Goal: Information Seeking & Learning: Learn about a topic

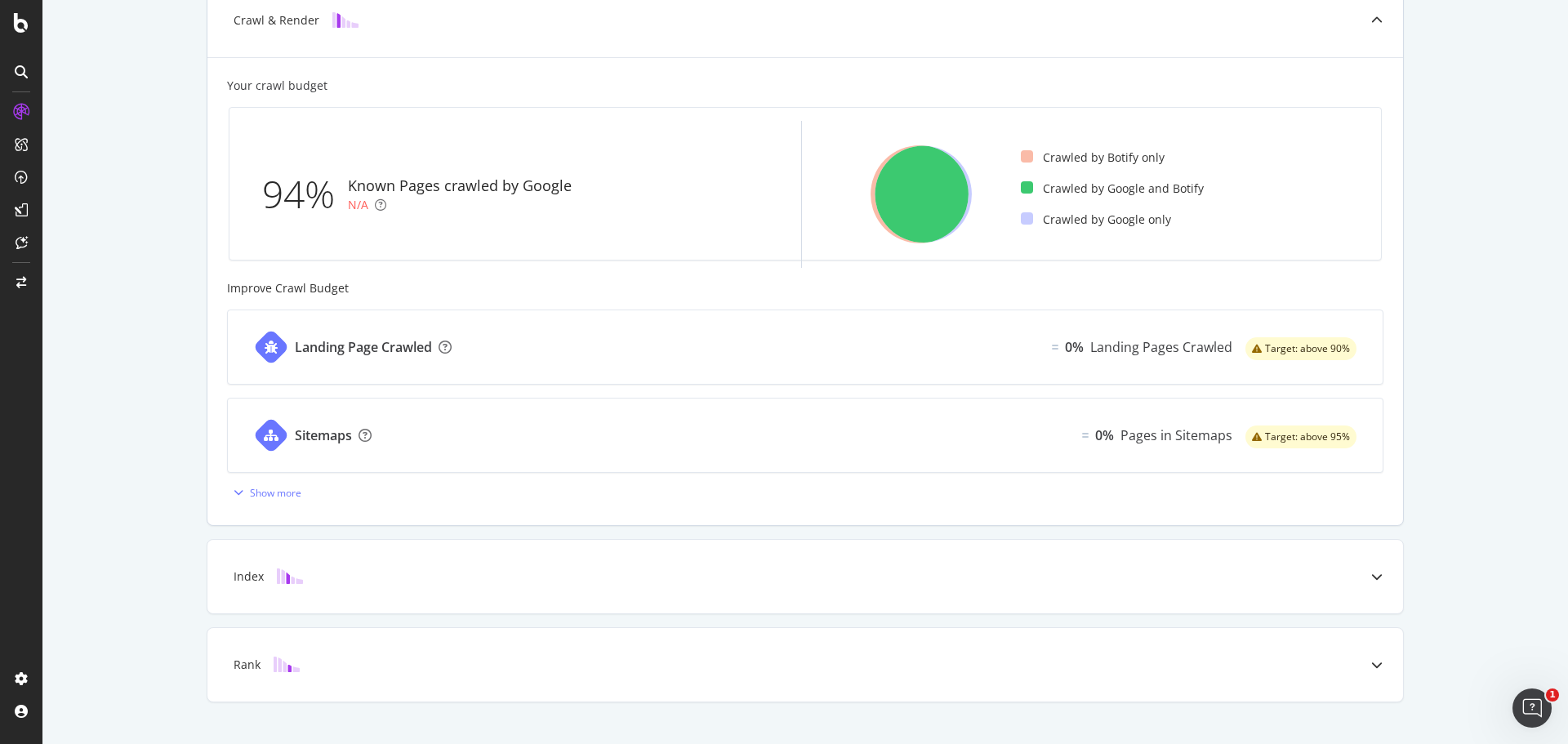
scroll to position [438, 0]
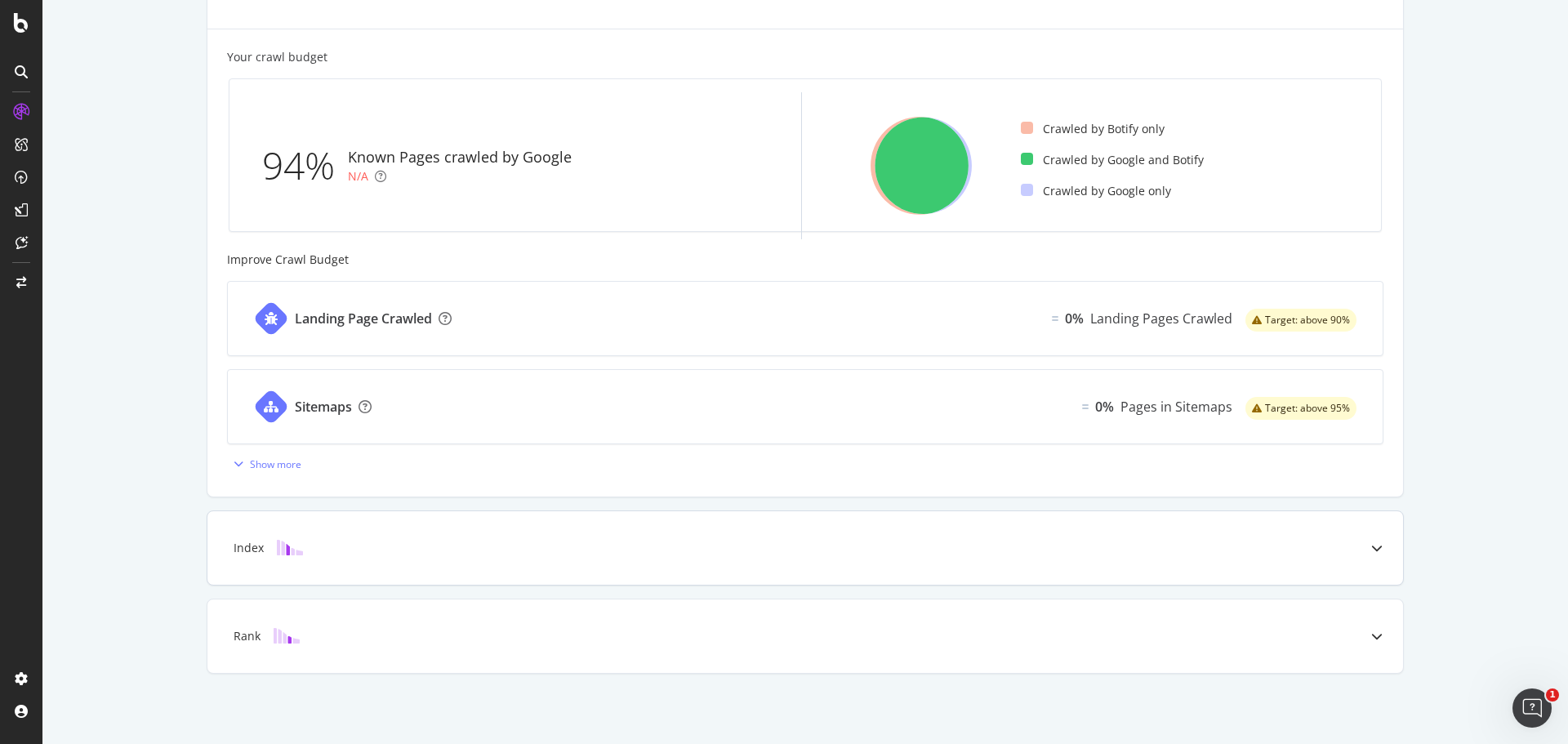
click at [408, 535] on div "Index" at bounding box center [805, 547] width 1195 height 74
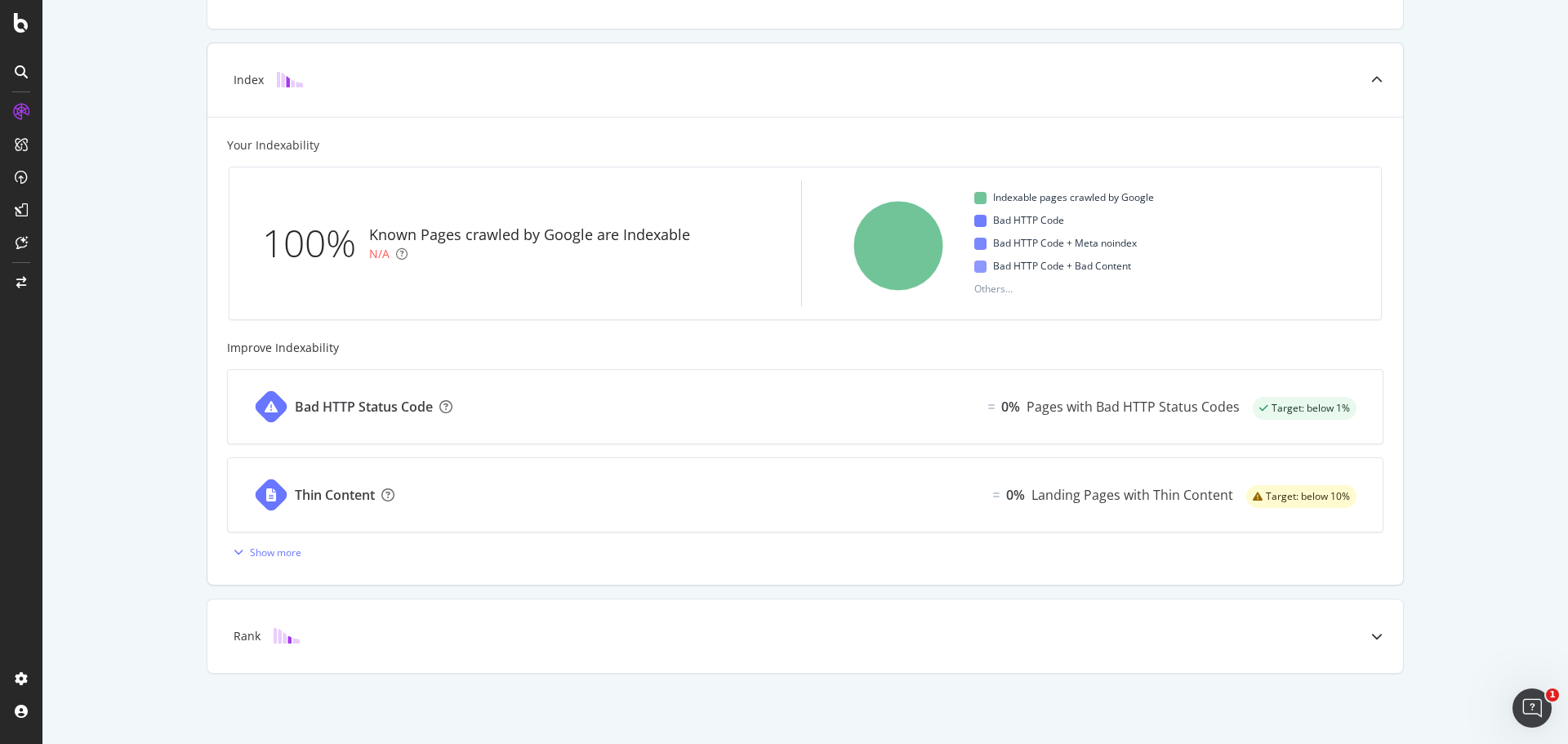
click at [509, 75] on div "Index" at bounding box center [780, 80] width 1131 height 16
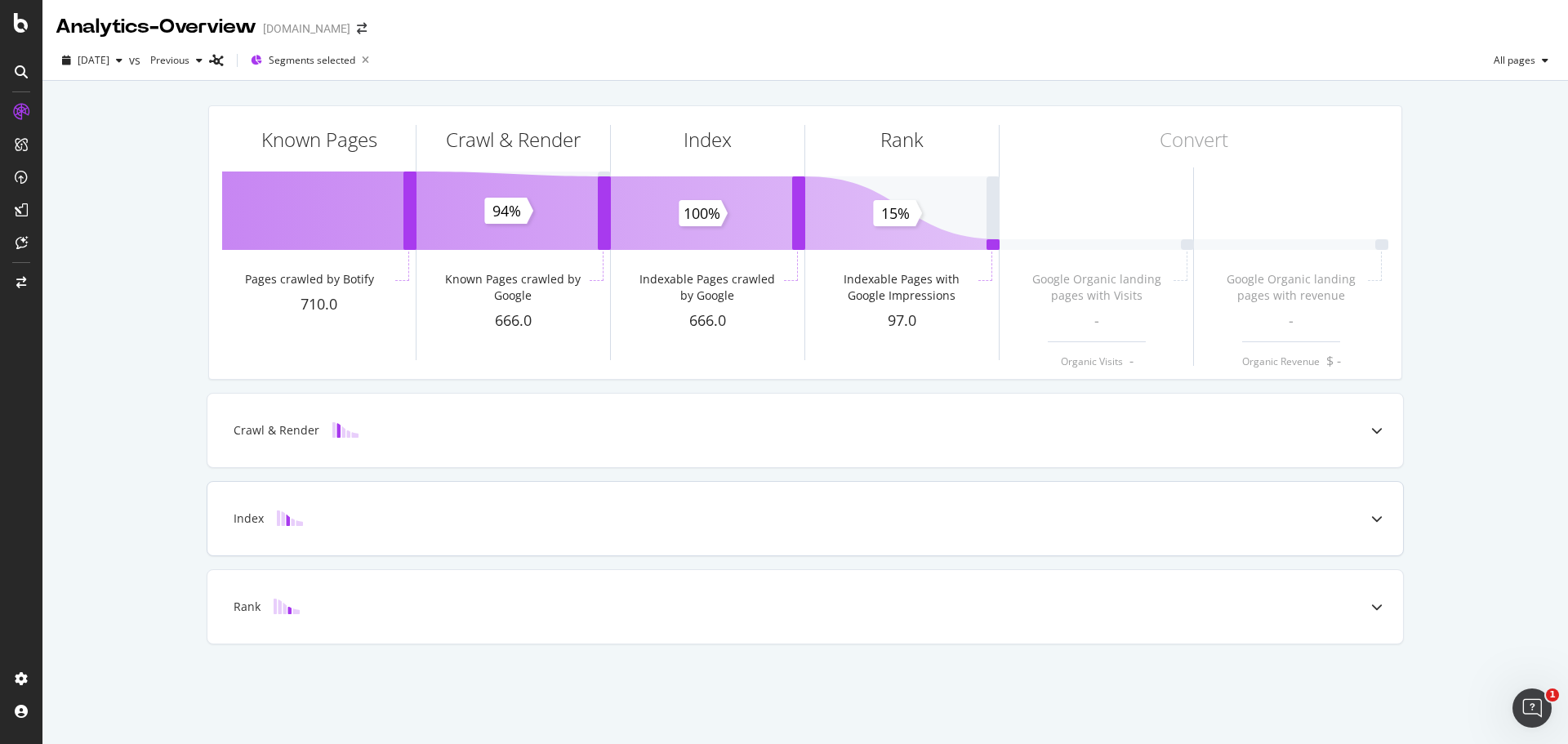
scroll to position [0, 0]
click at [325, 598] on div "Rank" at bounding box center [780, 606] width 1131 height 16
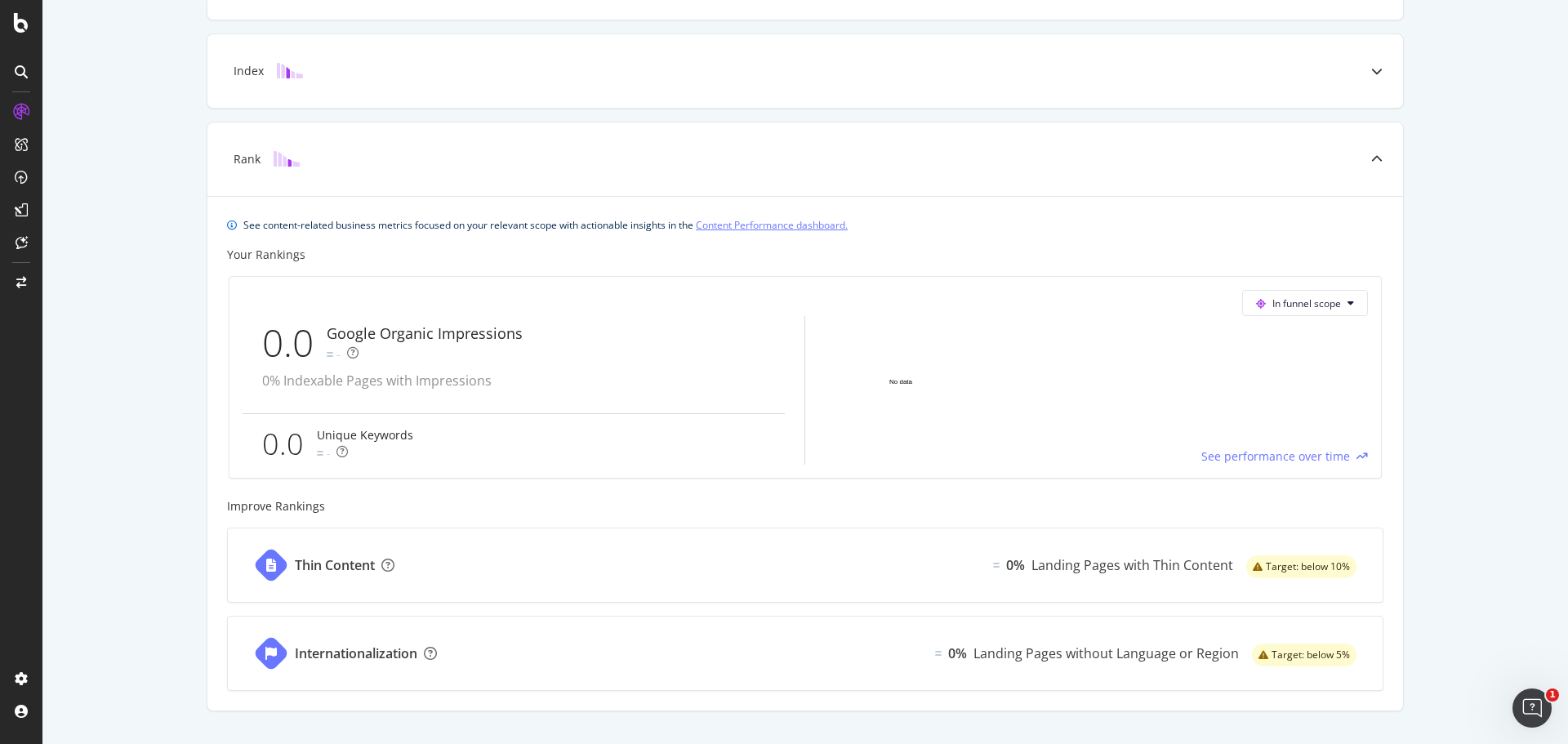
scroll to position [485, 0]
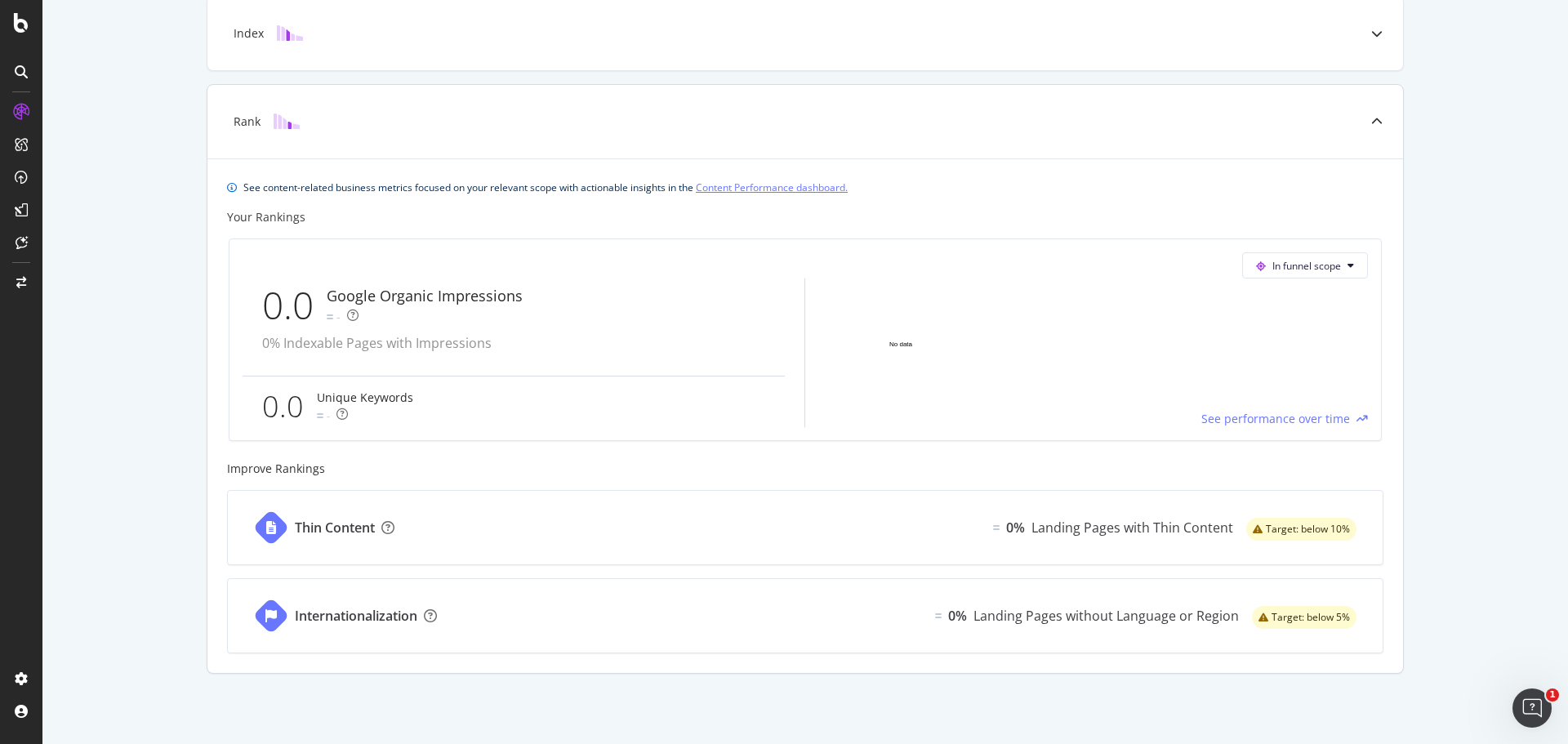
click at [352, 133] on div "Rank" at bounding box center [805, 121] width 1195 height 74
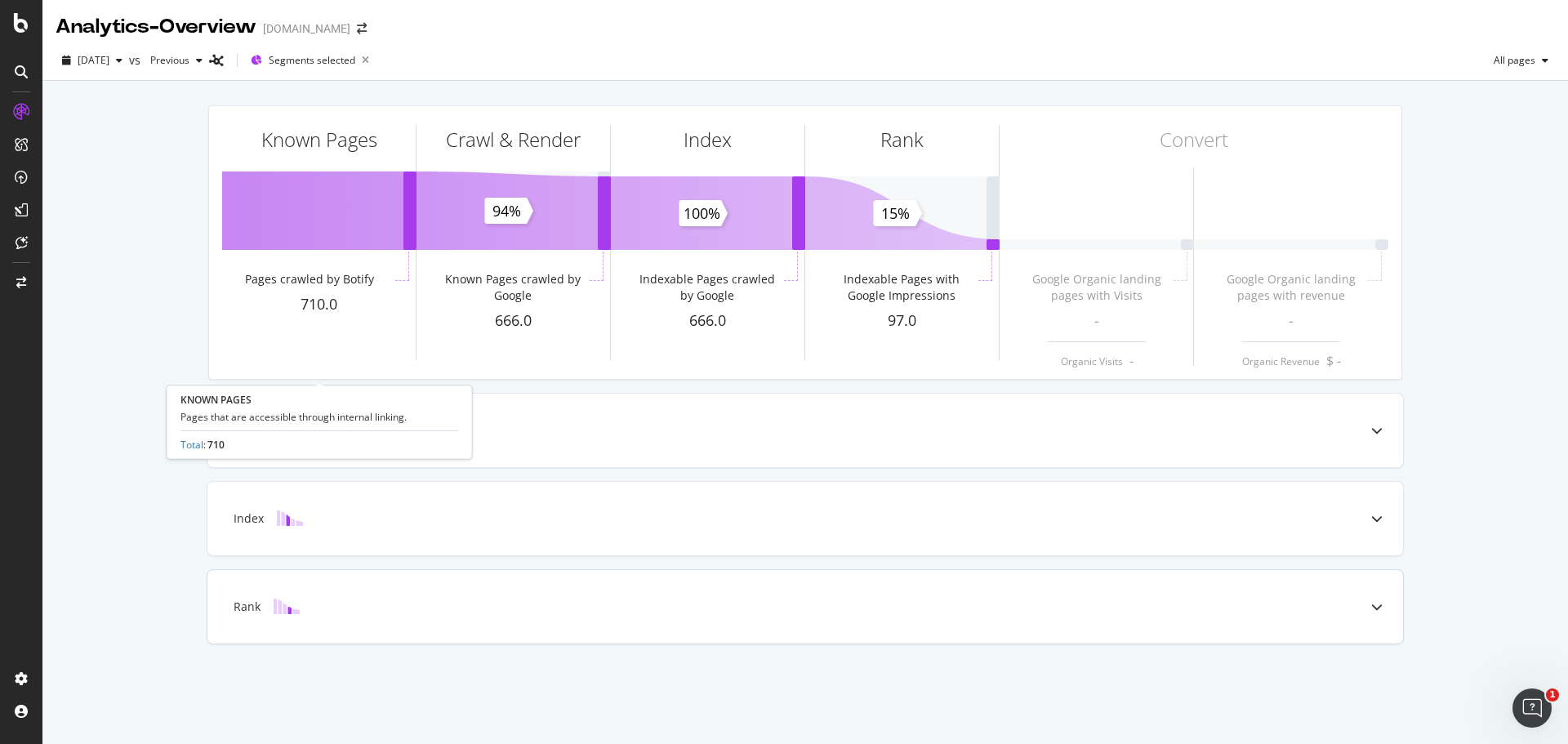
scroll to position [0, 0]
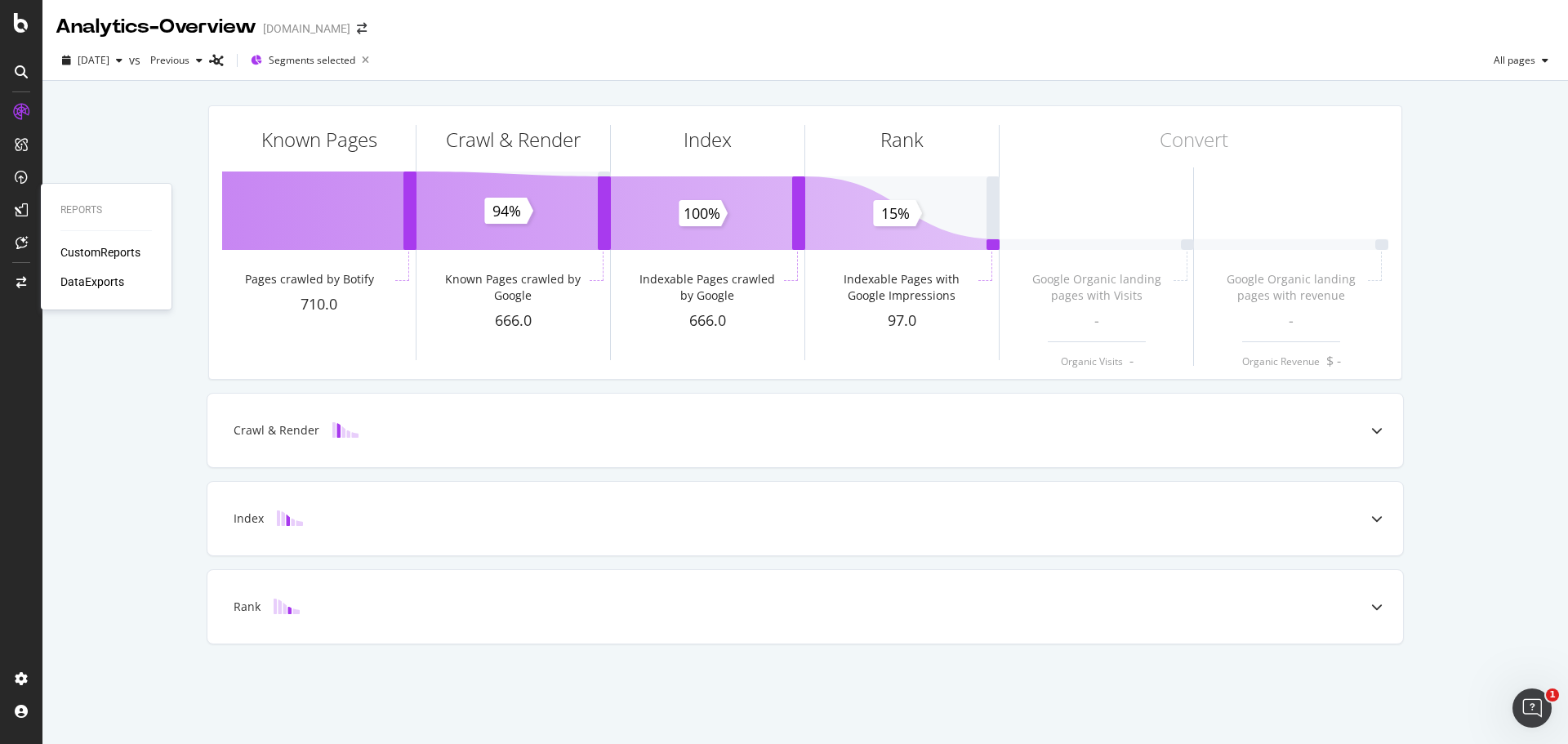
click at [89, 243] on div "Reports CustomReports DataExports" at bounding box center [107, 247] width 118 height 120
click at [90, 249] on div "CustomReports" at bounding box center [100, 252] width 80 height 16
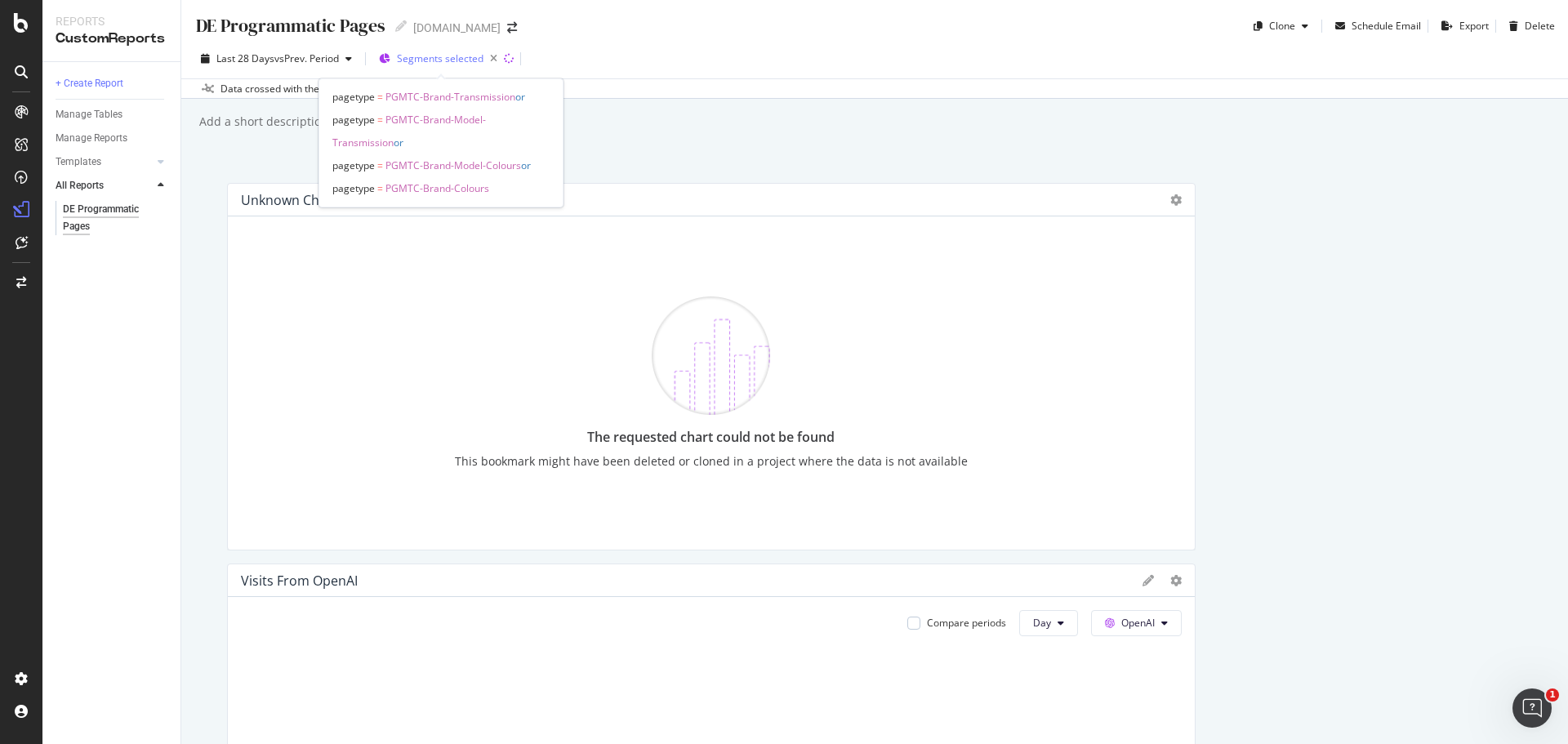
click at [454, 53] on span "Segments selected" at bounding box center [440, 58] width 87 height 14
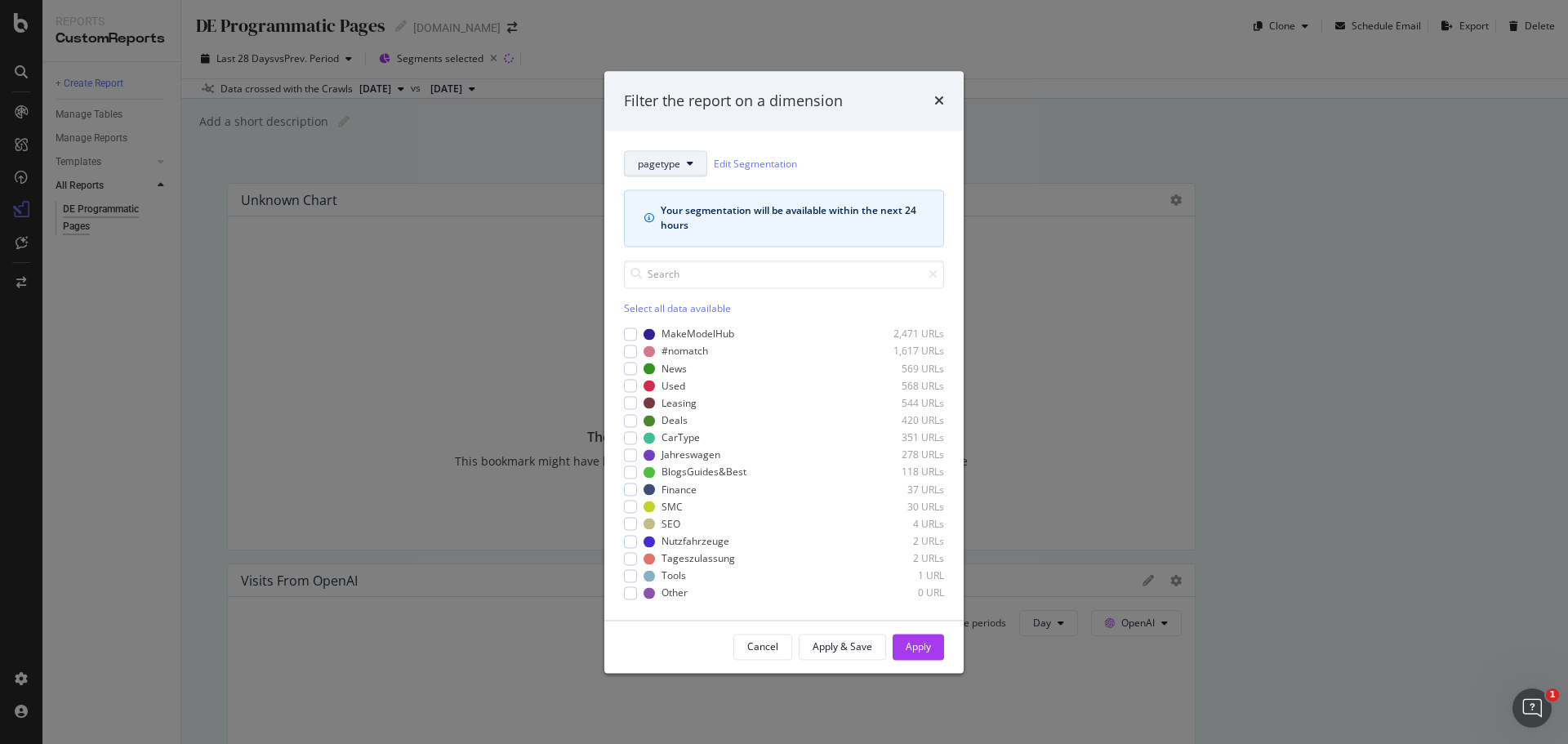
click at [681, 164] on button "pagetype" at bounding box center [665, 164] width 83 height 26
click at [664, 230] on div "pagetype" at bounding box center [667, 222] width 85 height 23
click at [771, 163] on link "Edit Segmentation" at bounding box center [755, 164] width 83 height 17
click at [664, 159] on span "pagetype" at bounding box center [658, 164] width 42 height 14
click at [661, 217] on span "pagetype" at bounding box center [667, 223] width 59 height 15
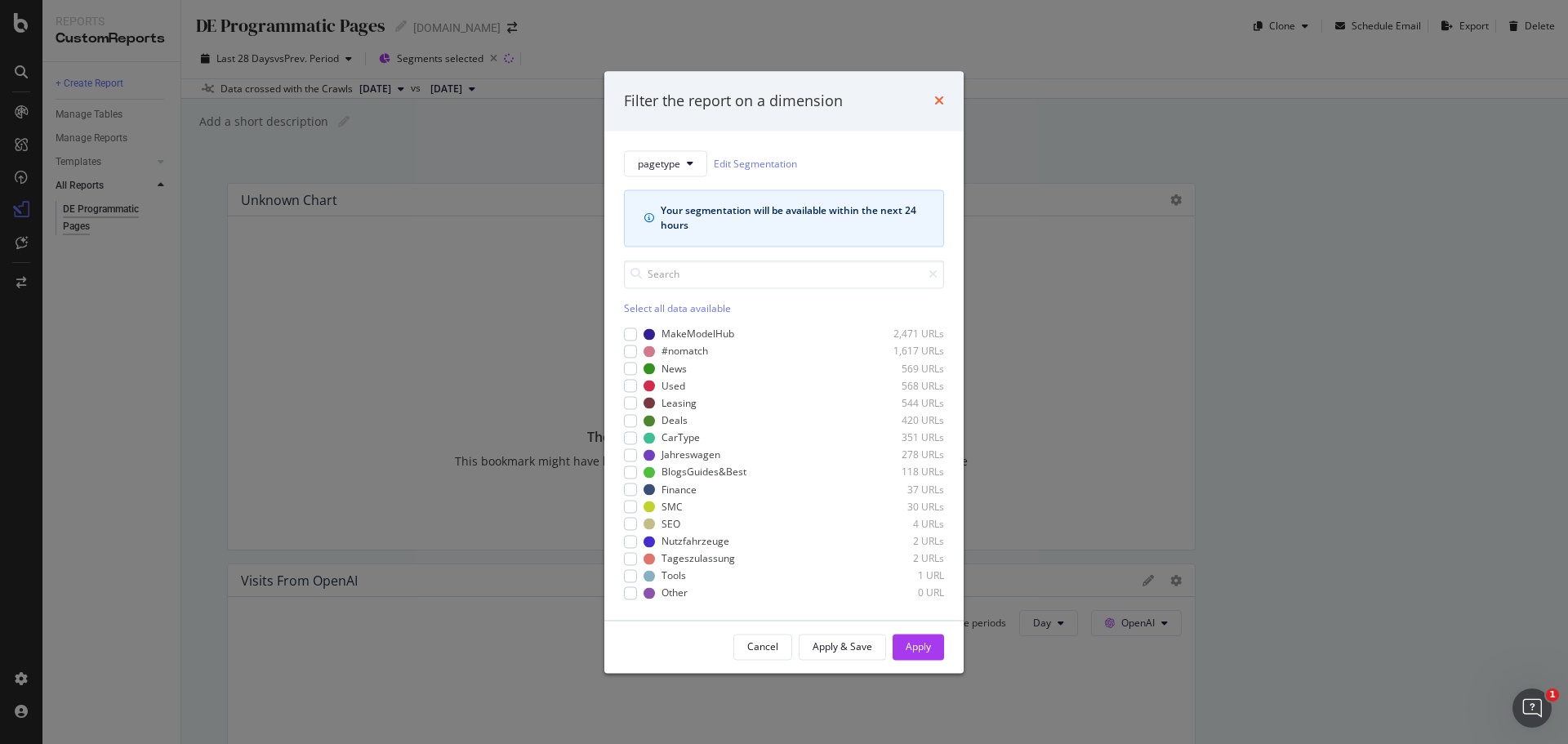
click at [936, 106] on icon "times" at bounding box center [939, 100] width 10 height 13
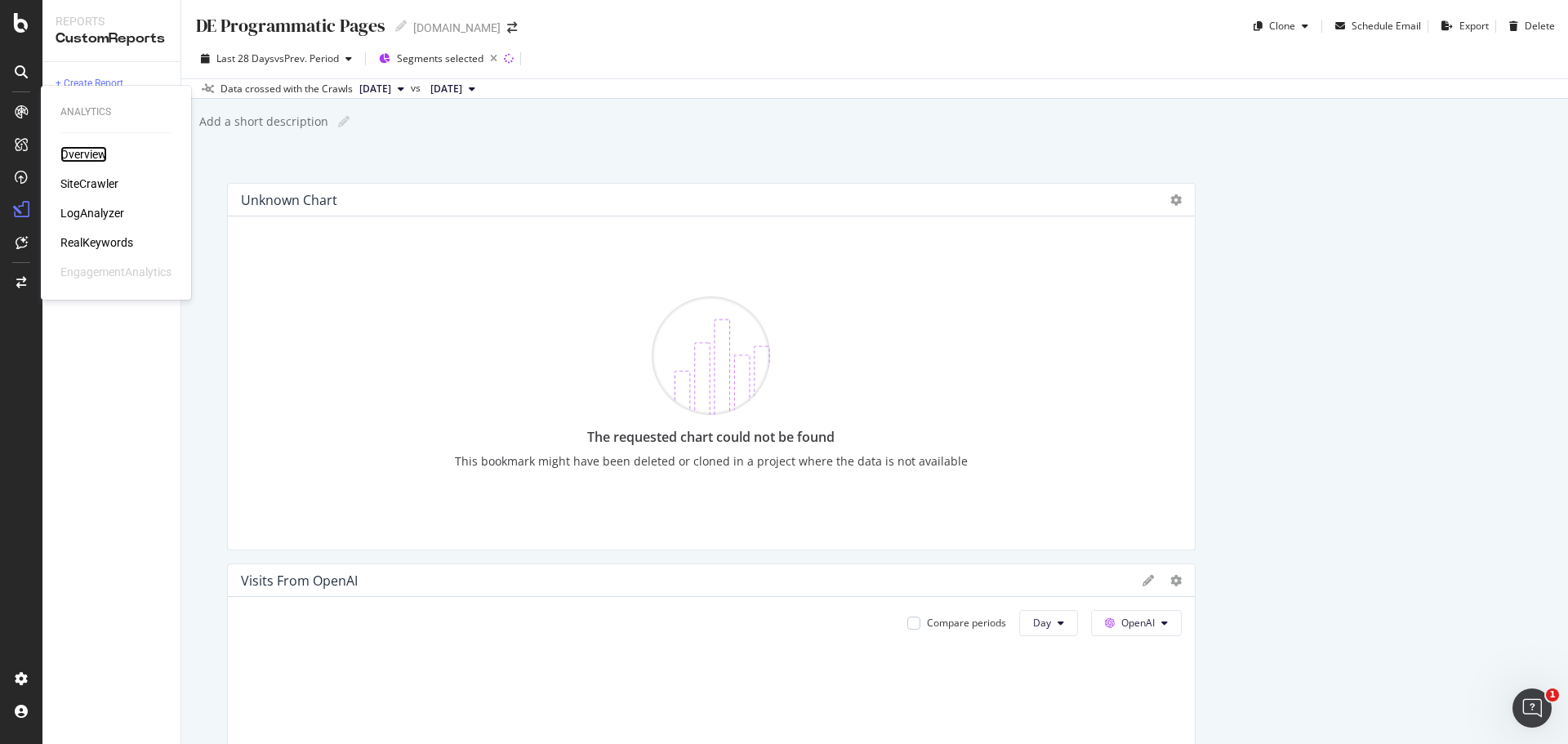
click at [70, 155] on div "Overview" at bounding box center [84, 154] width 47 height 16
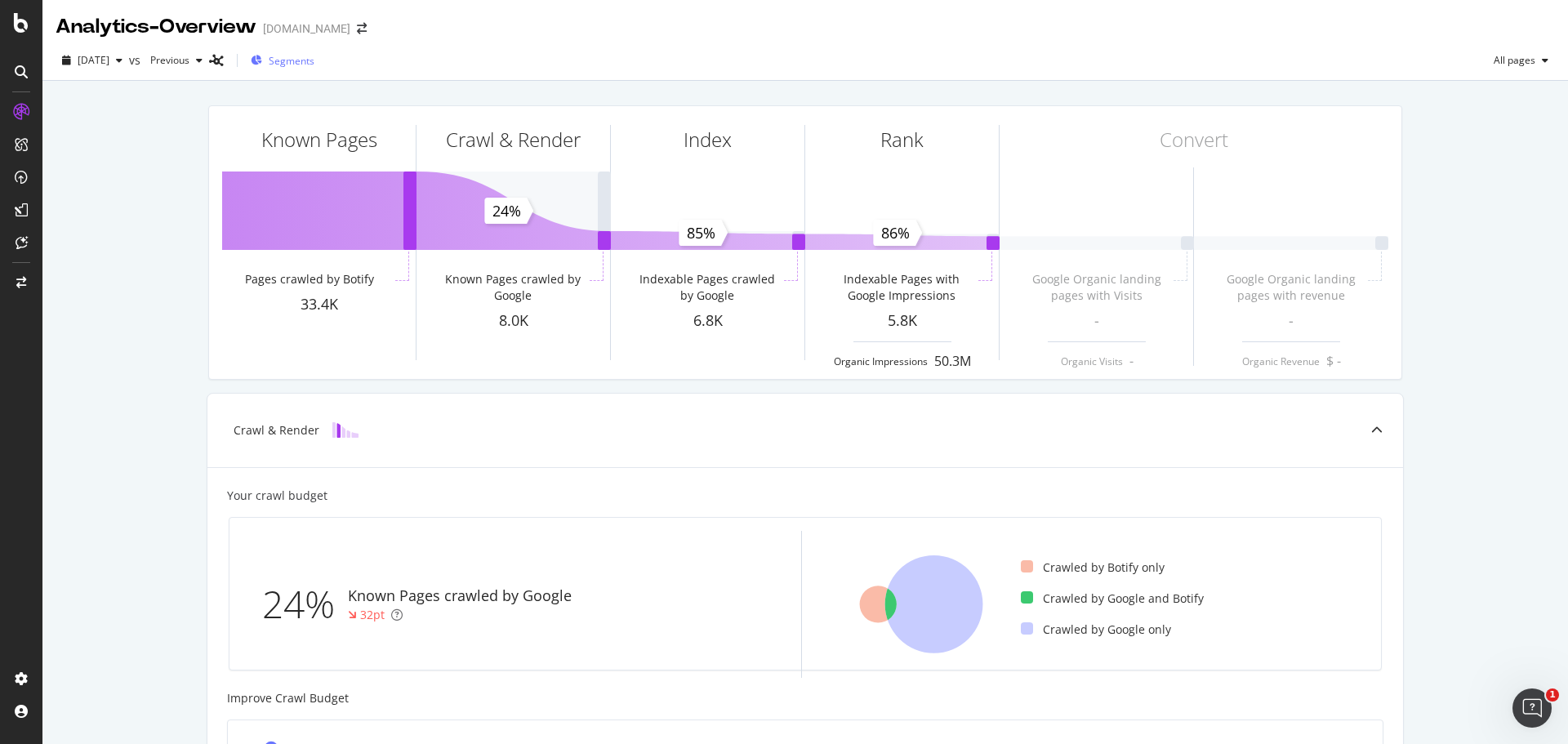
click at [311, 68] on div "Segments" at bounding box center [282, 61] width 64 height 24
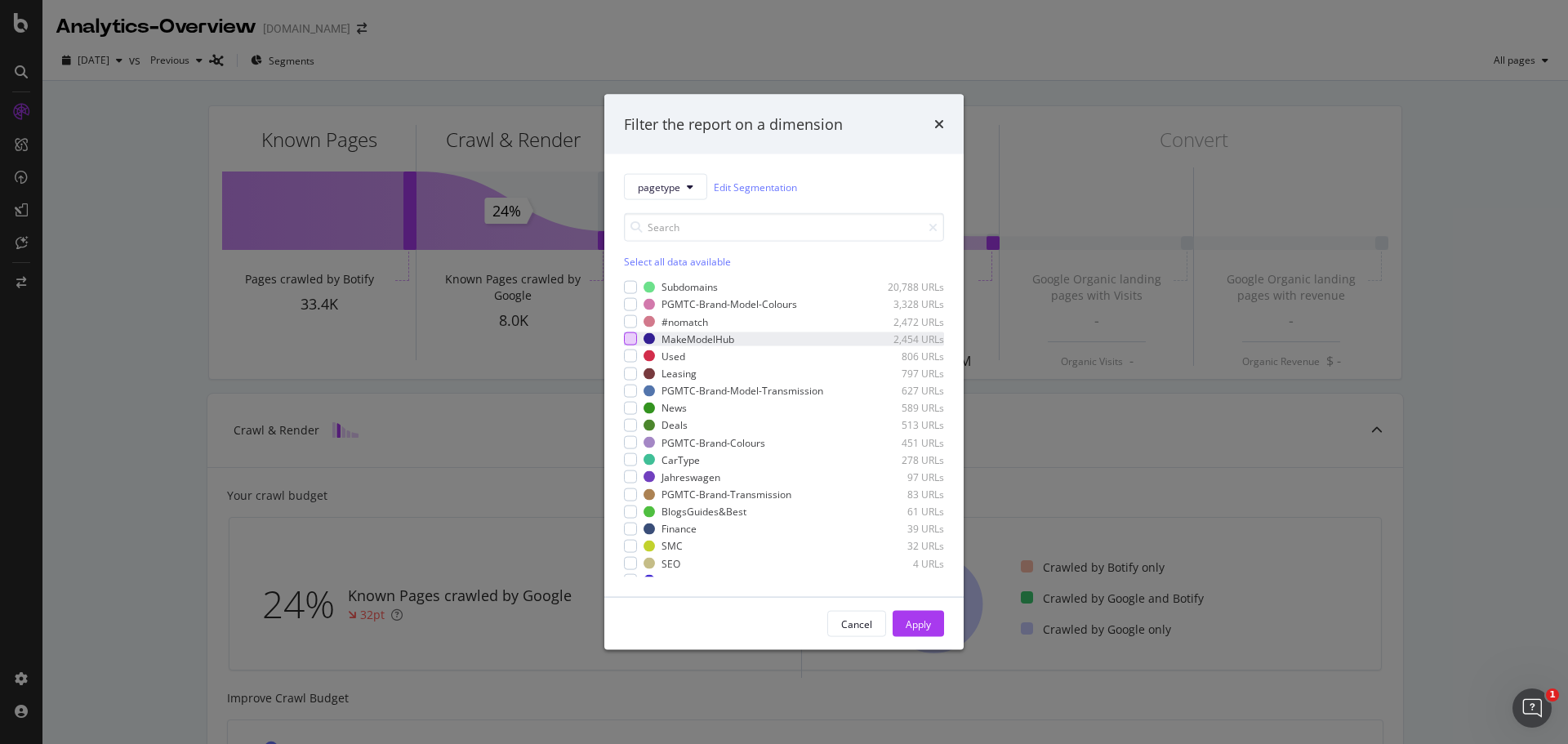
click at [632, 333] on div "modal" at bounding box center [630, 339] width 13 height 13
click at [910, 629] on div "Apply" at bounding box center [918, 624] width 25 height 14
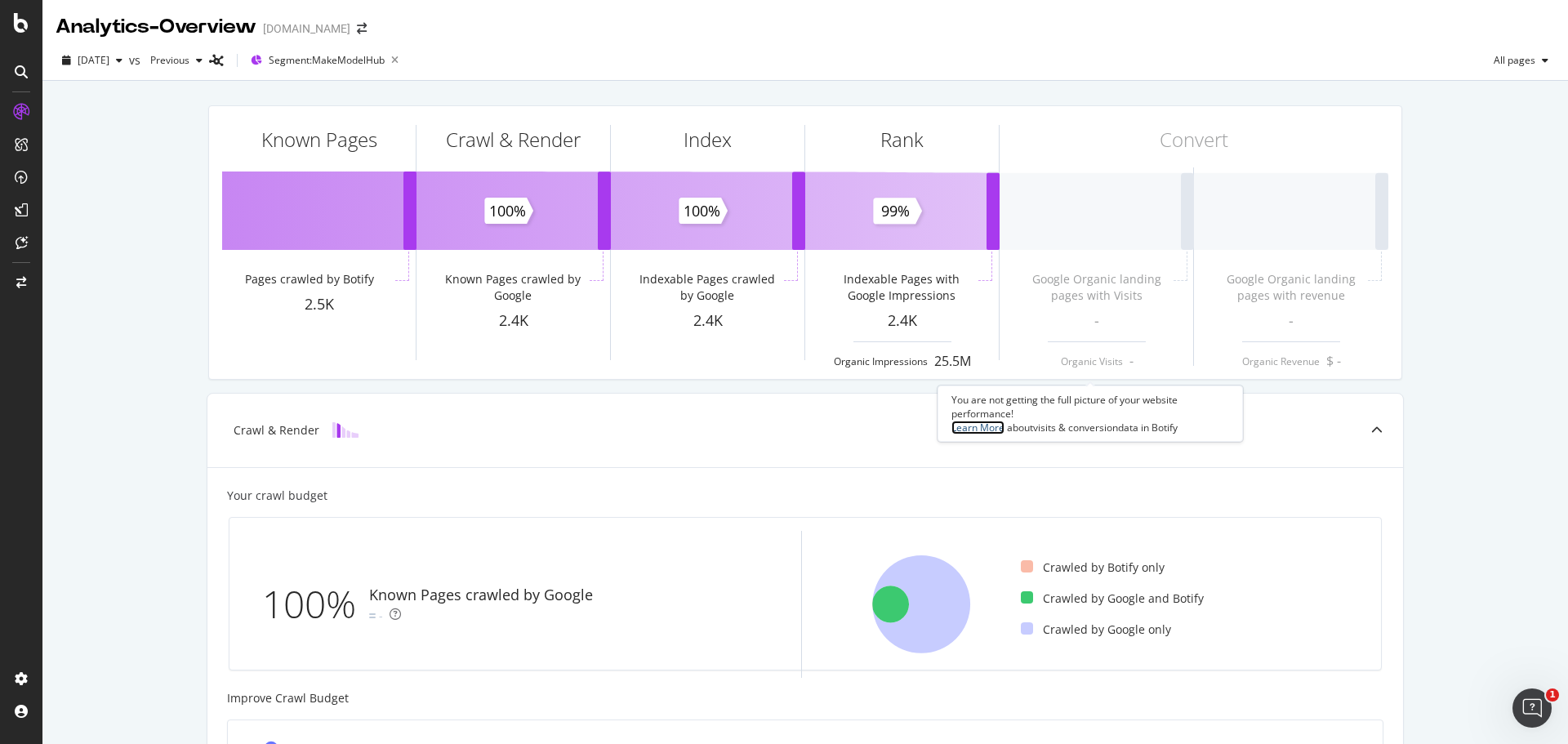
click at [984, 424] on link "Learn More" at bounding box center [977, 428] width 53 height 14
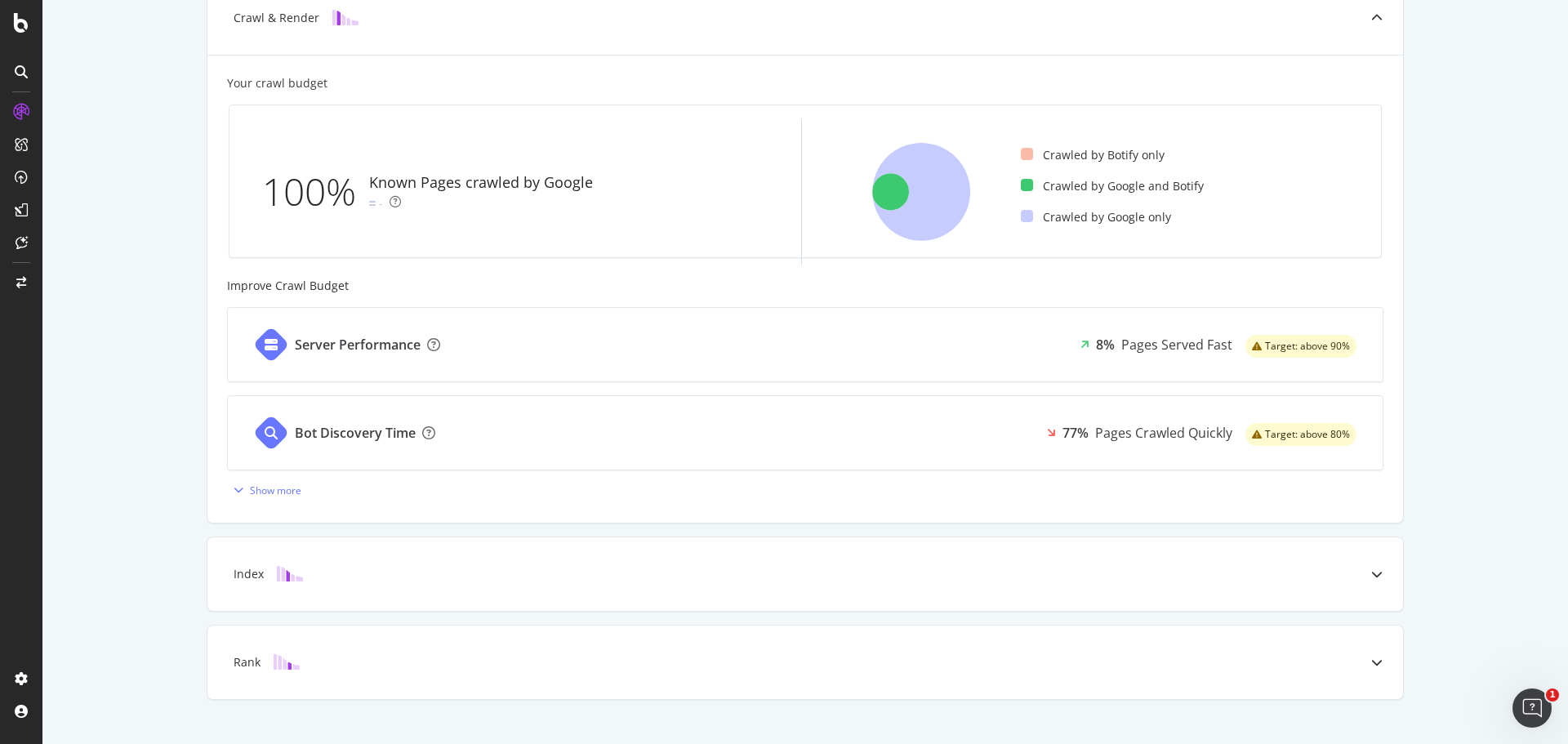
scroll to position [438, 0]
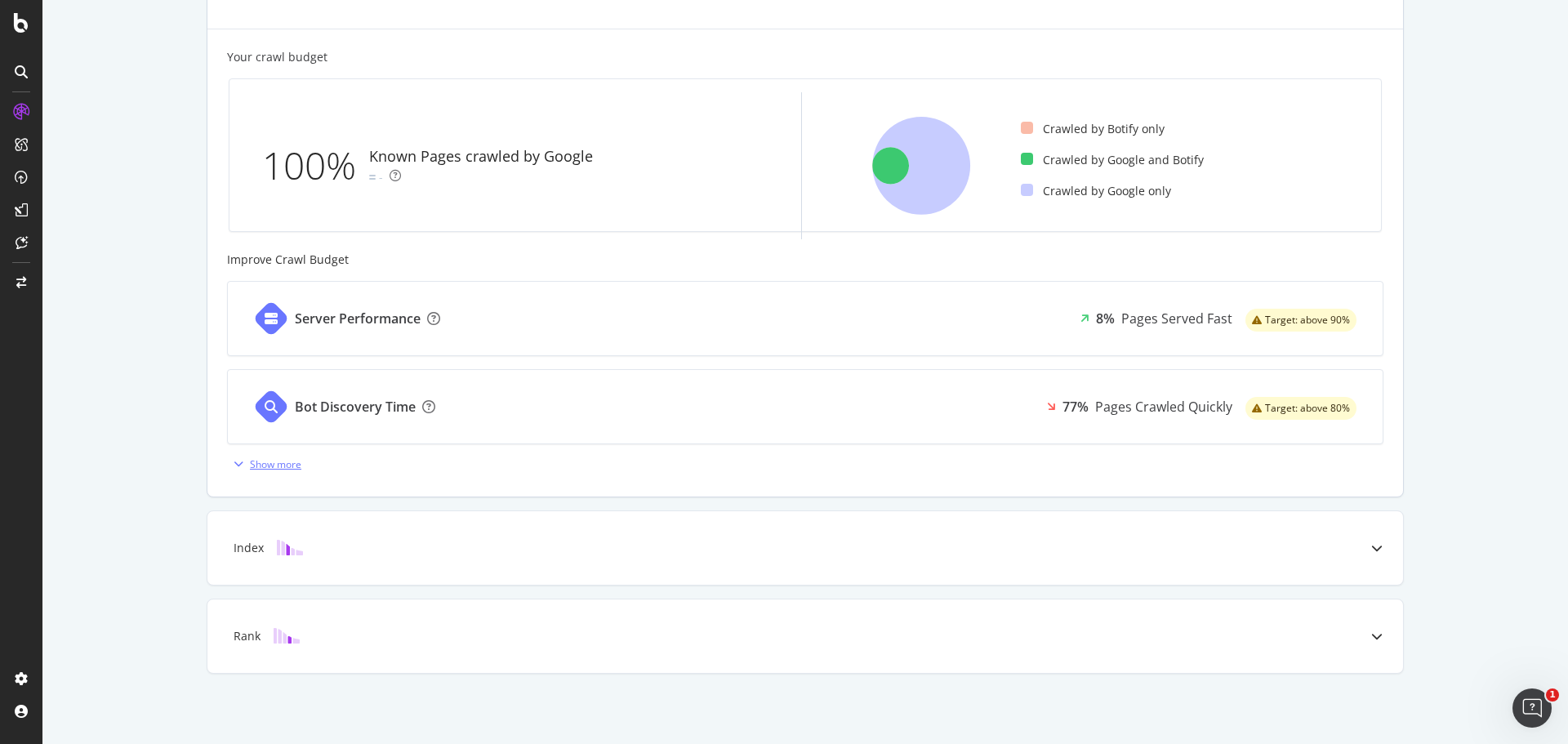
click at [283, 463] on div "Show more" at bounding box center [275, 464] width 51 height 14
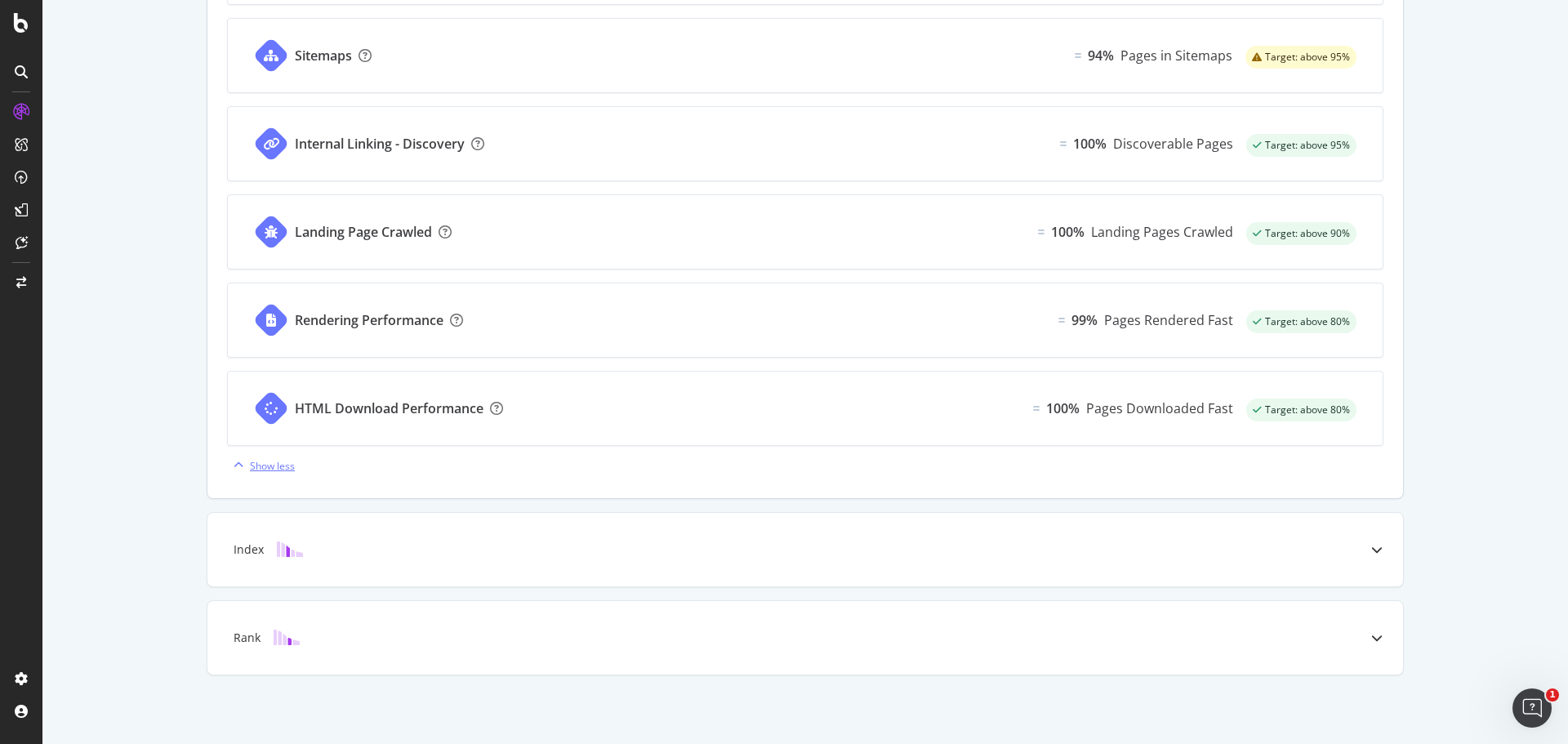
scroll to position [879, 0]
click at [280, 461] on div "Show less" at bounding box center [273, 464] width 45 height 14
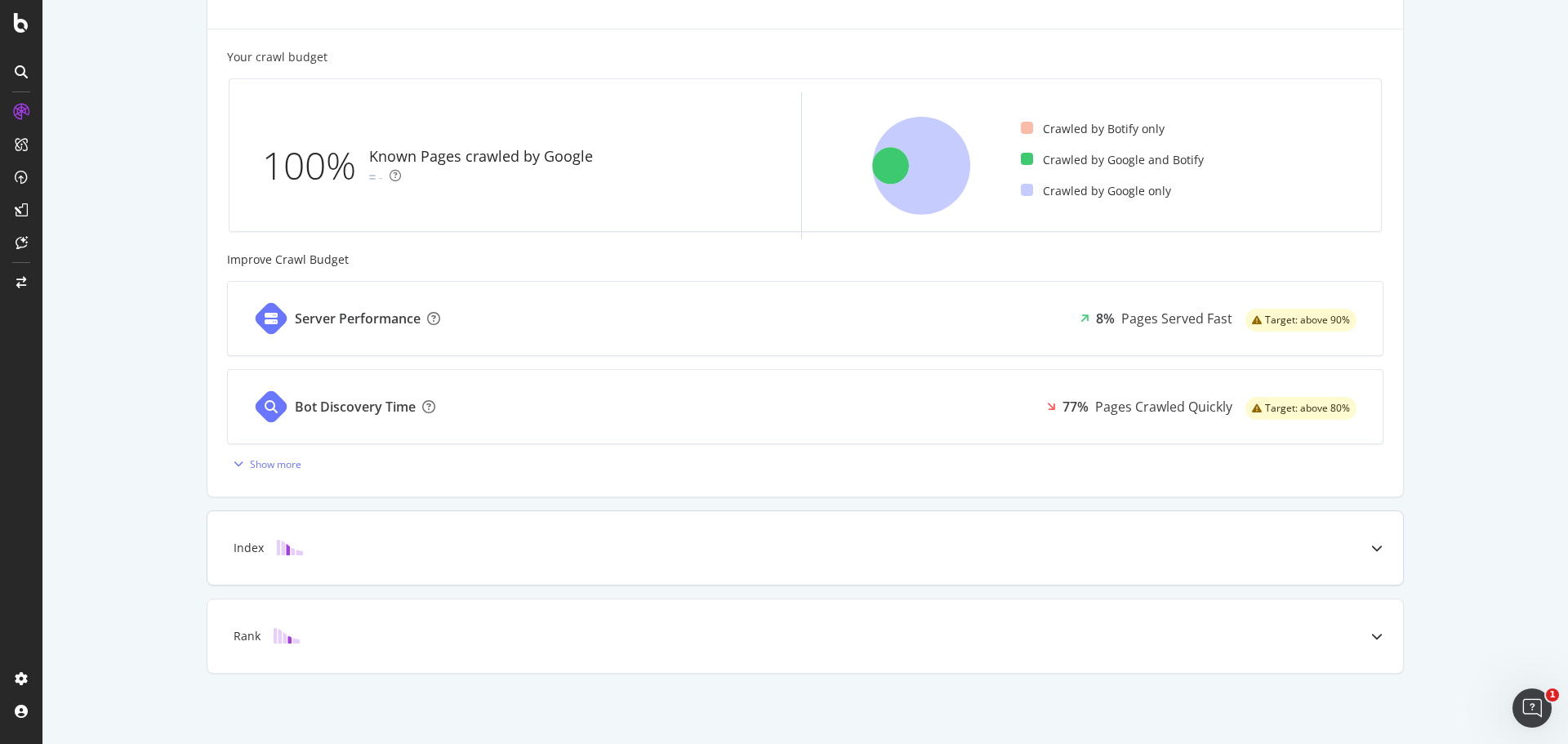
click at [336, 548] on div "Index" at bounding box center [780, 547] width 1131 height 16
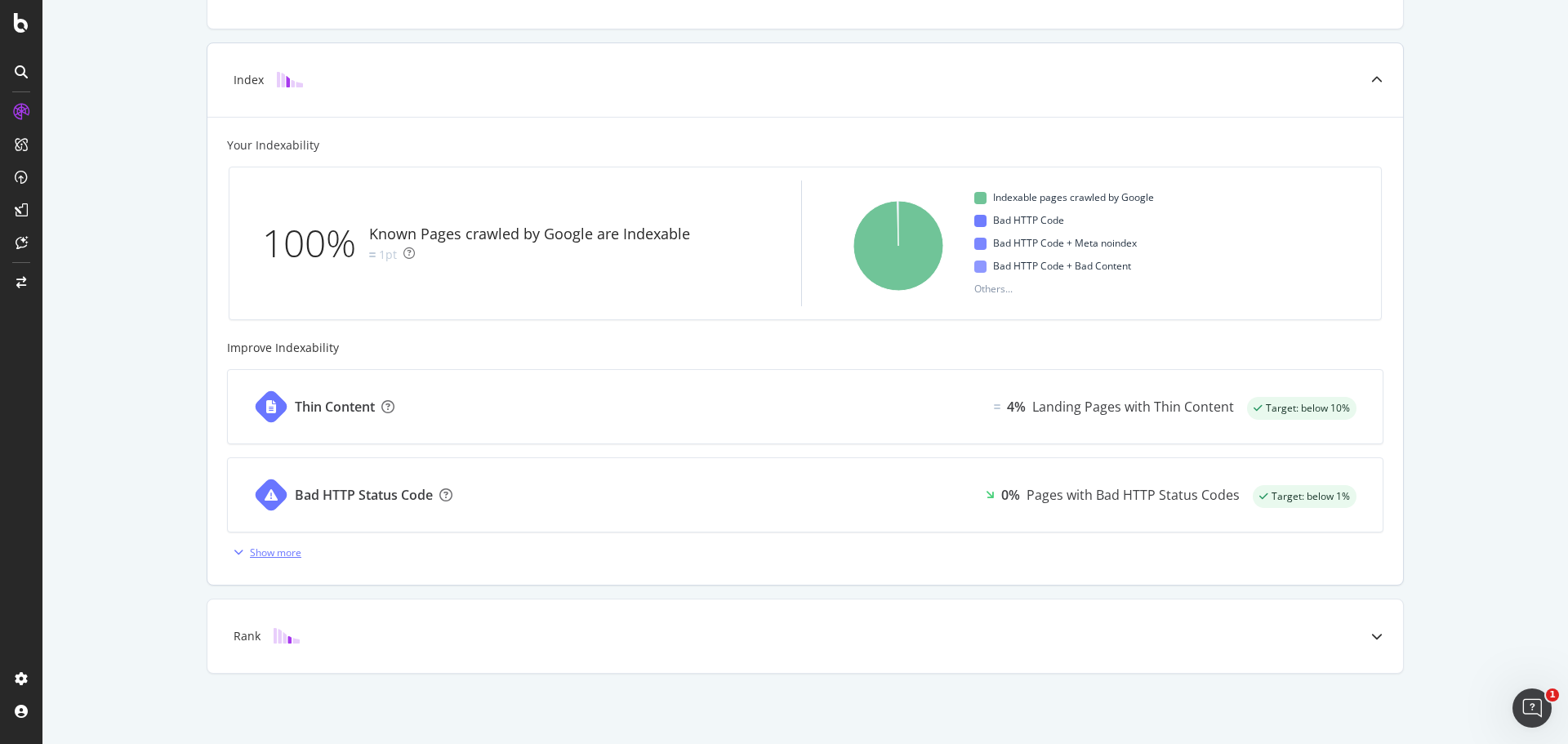
click at [269, 553] on div "Show more" at bounding box center [275, 553] width 51 height 14
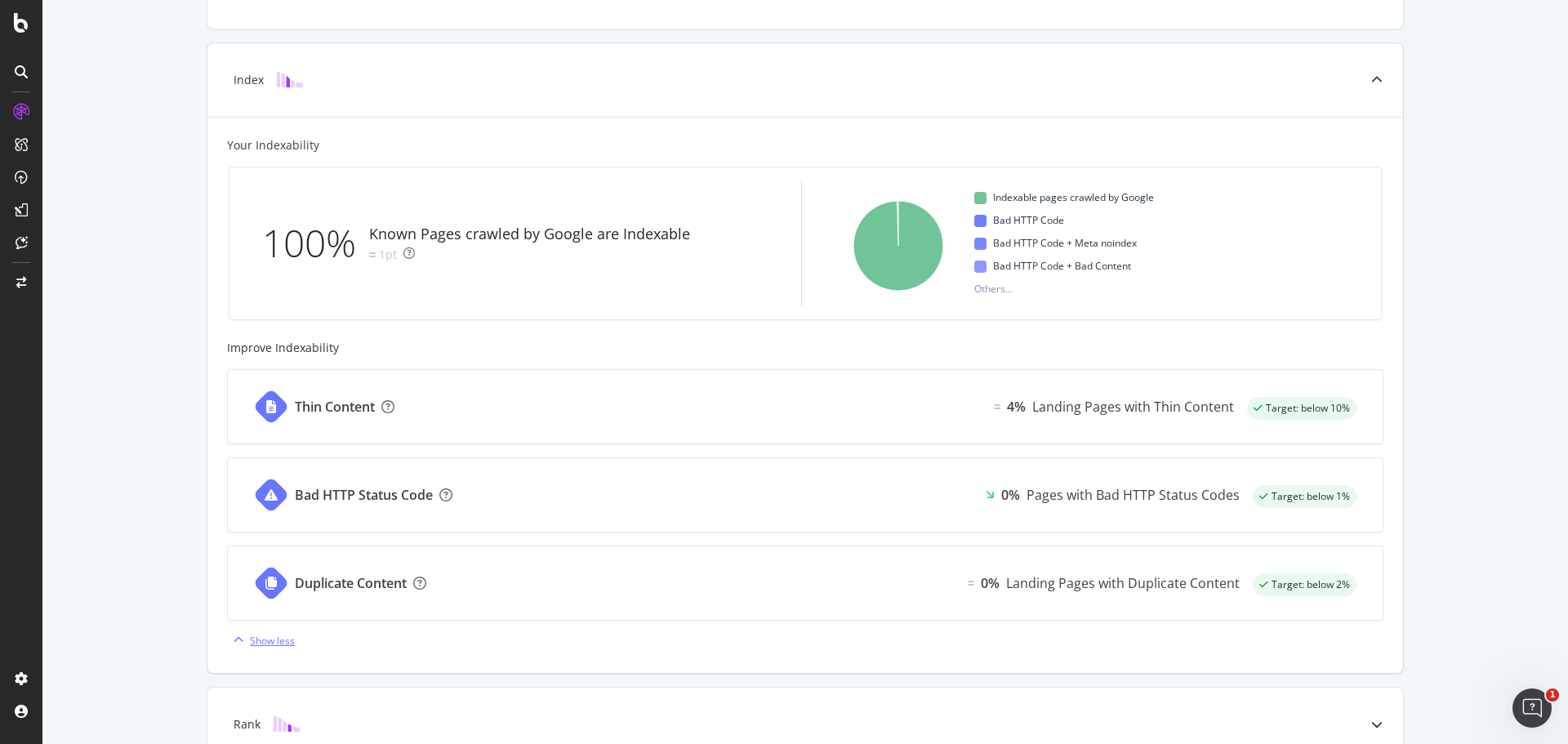
scroll to position [527, 0]
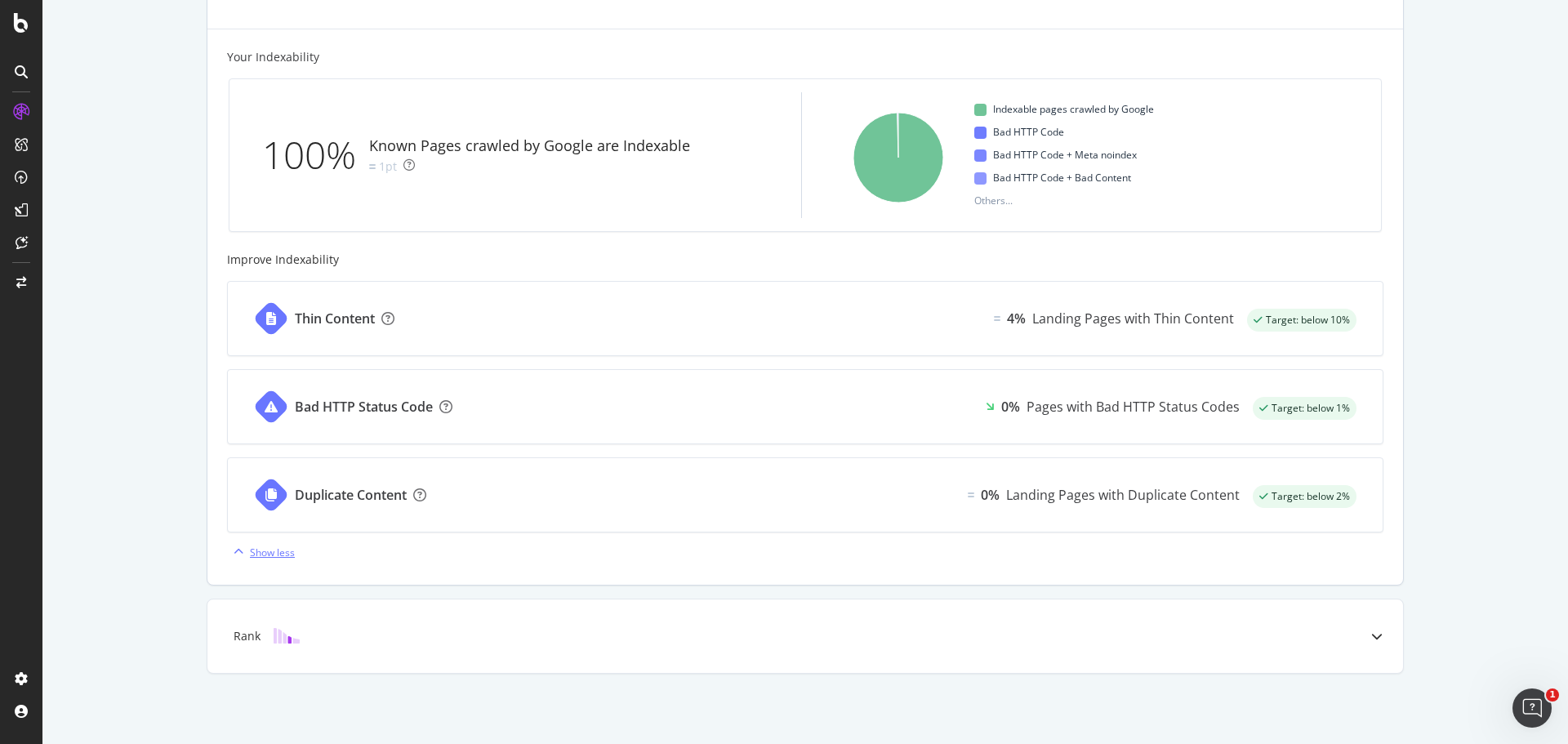
click at [258, 547] on div "Show less" at bounding box center [273, 553] width 45 height 14
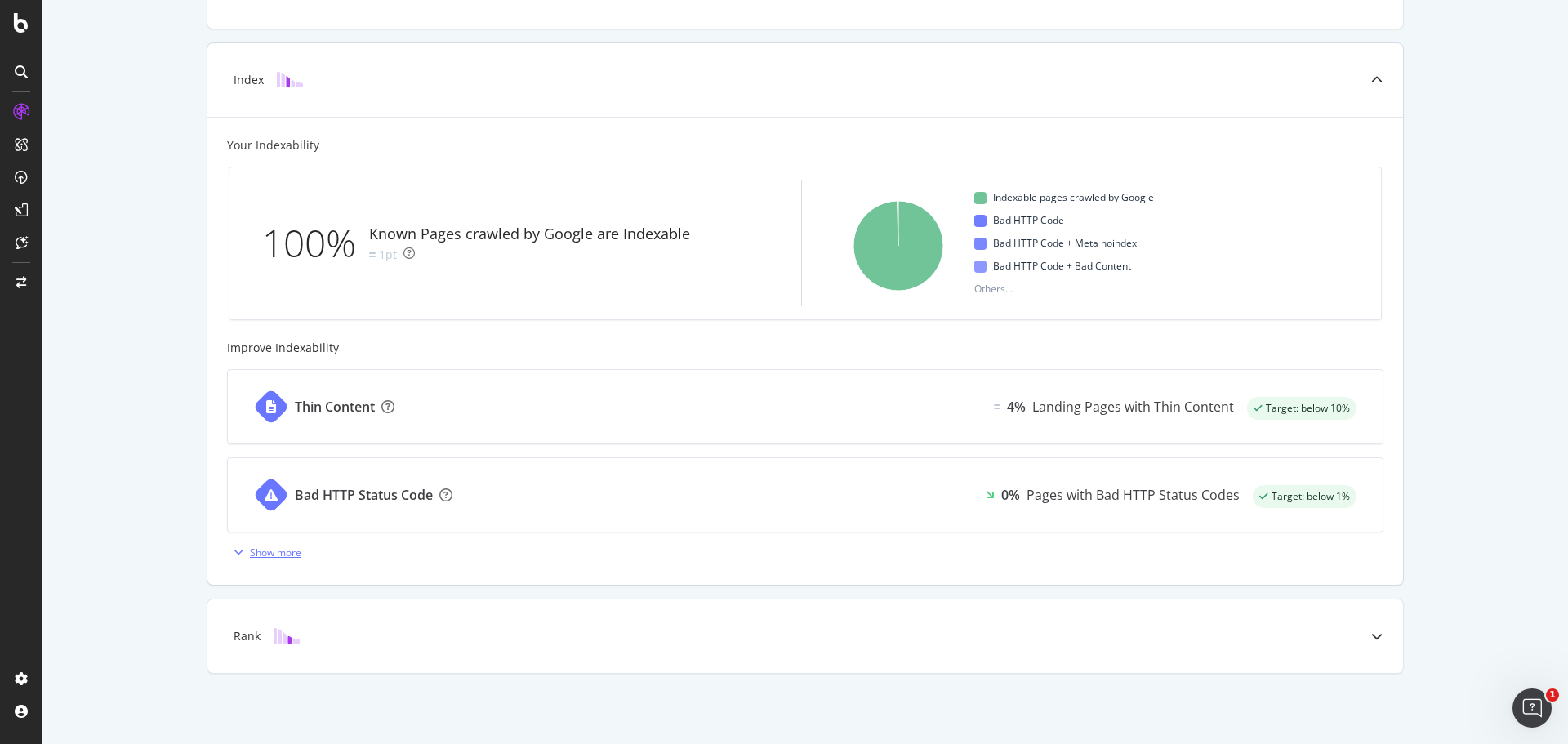
scroll to position [438, 0]
click at [326, 650] on div "Rank" at bounding box center [805, 636] width 1195 height 74
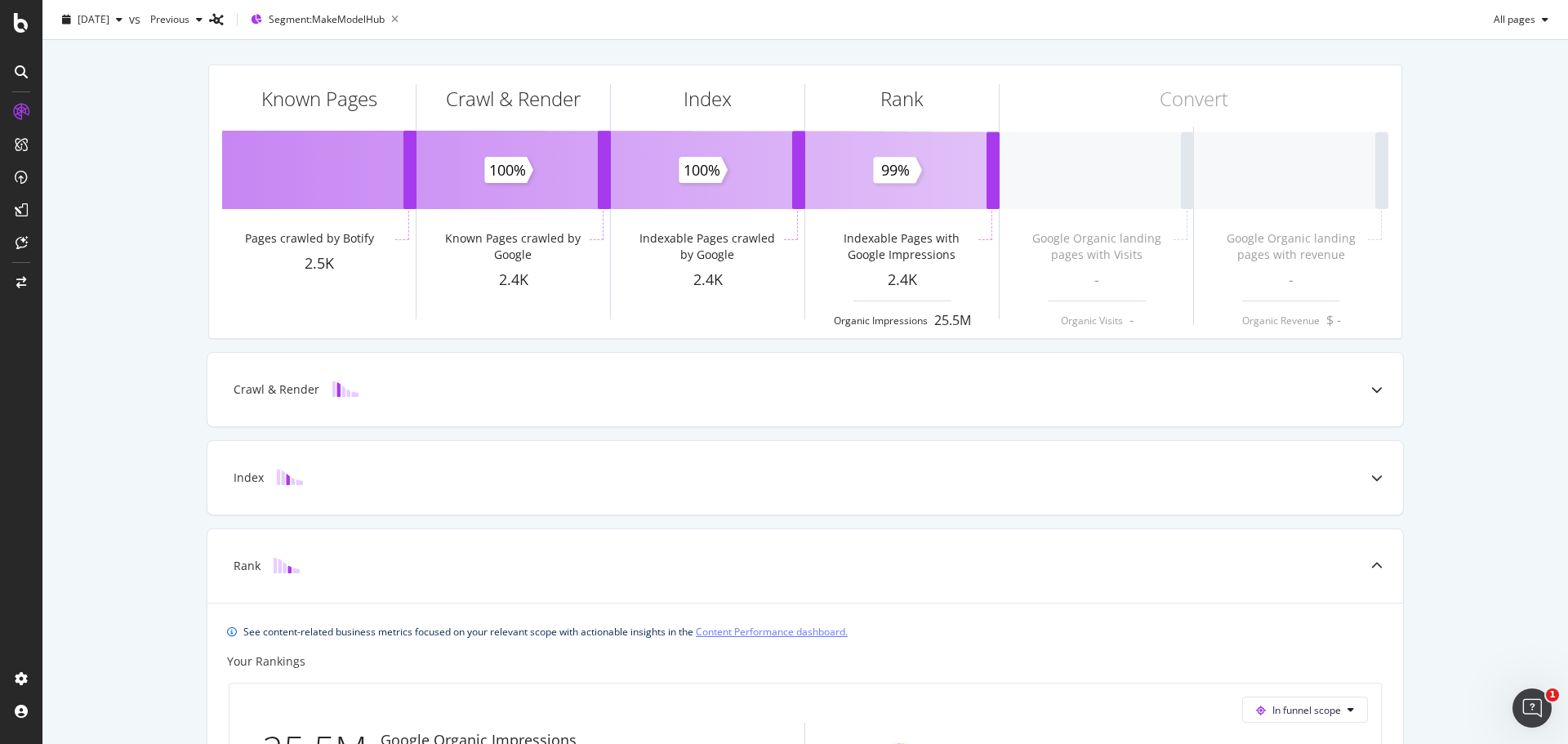
scroll to position [0, 0]
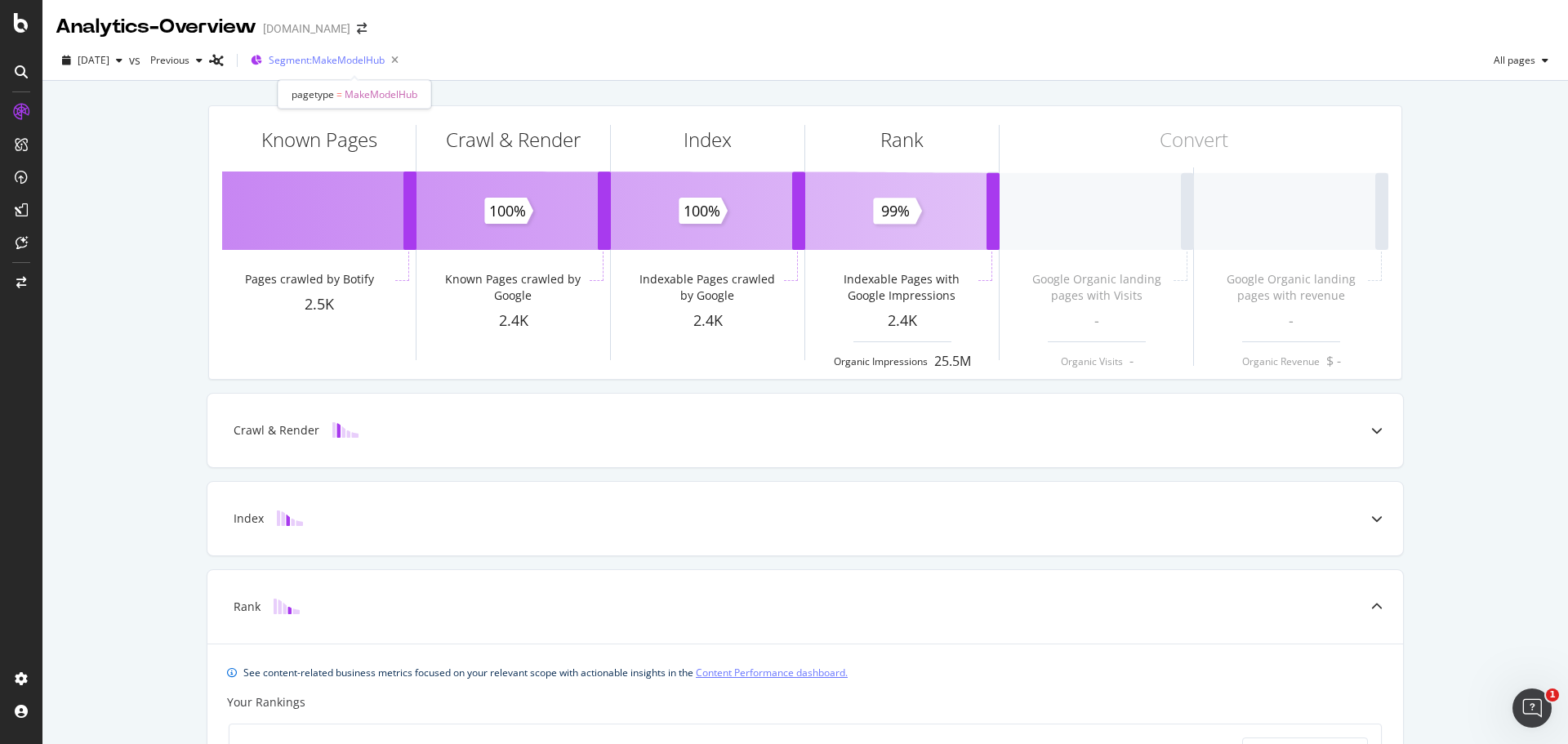
click at [385, 62] on span "Segment: MakeModelHub" at bounding box center [327, 60] width 116 height 14
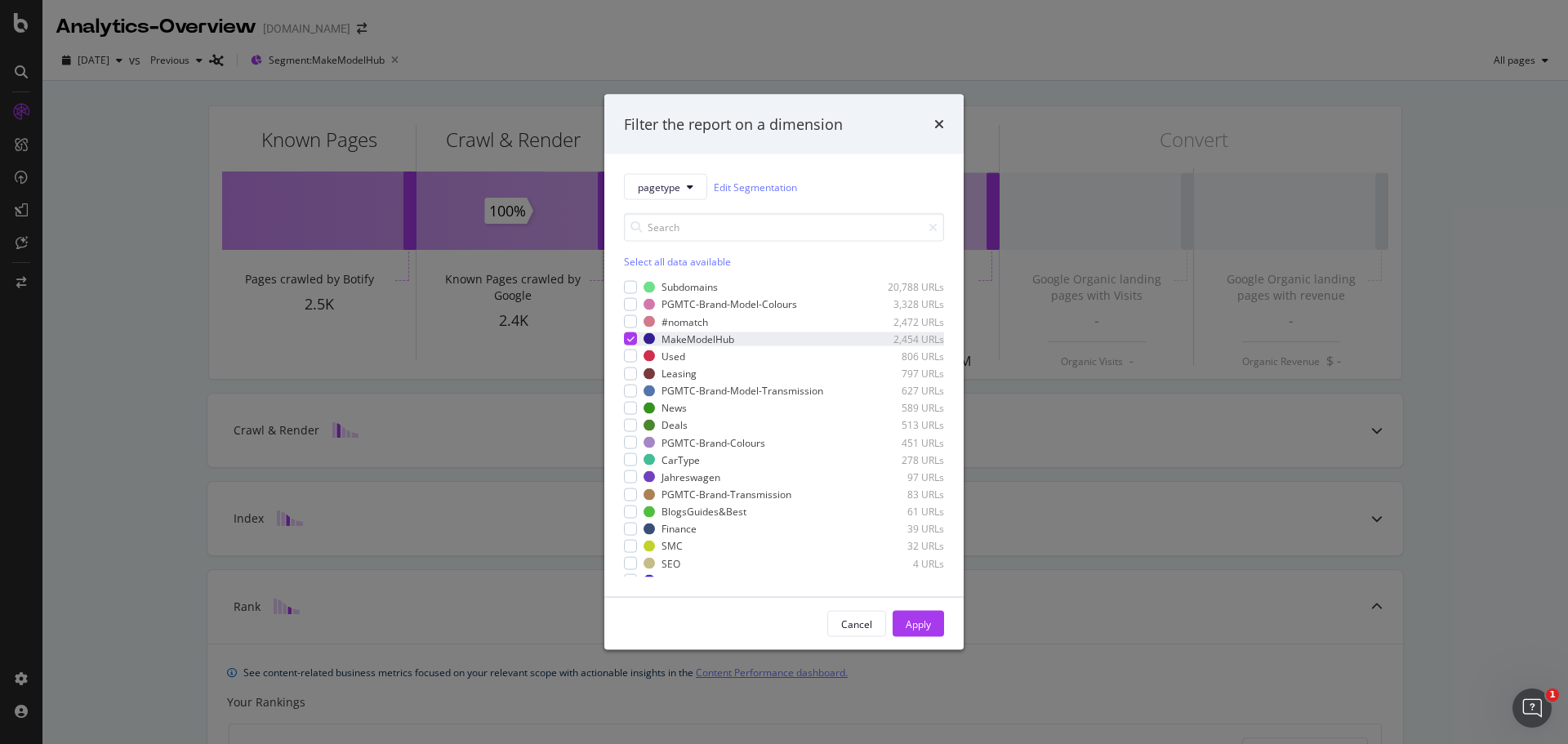
click at [627, 340] on icon "modal" at bounding box center [631, 339] width 7 height 8
click at [635, 459] on div "modal" at bounding box center [630, 459] width 13 height 13
click at [917, 621] on div "Apply" at bounding box center [918, 624] width 25 height 14
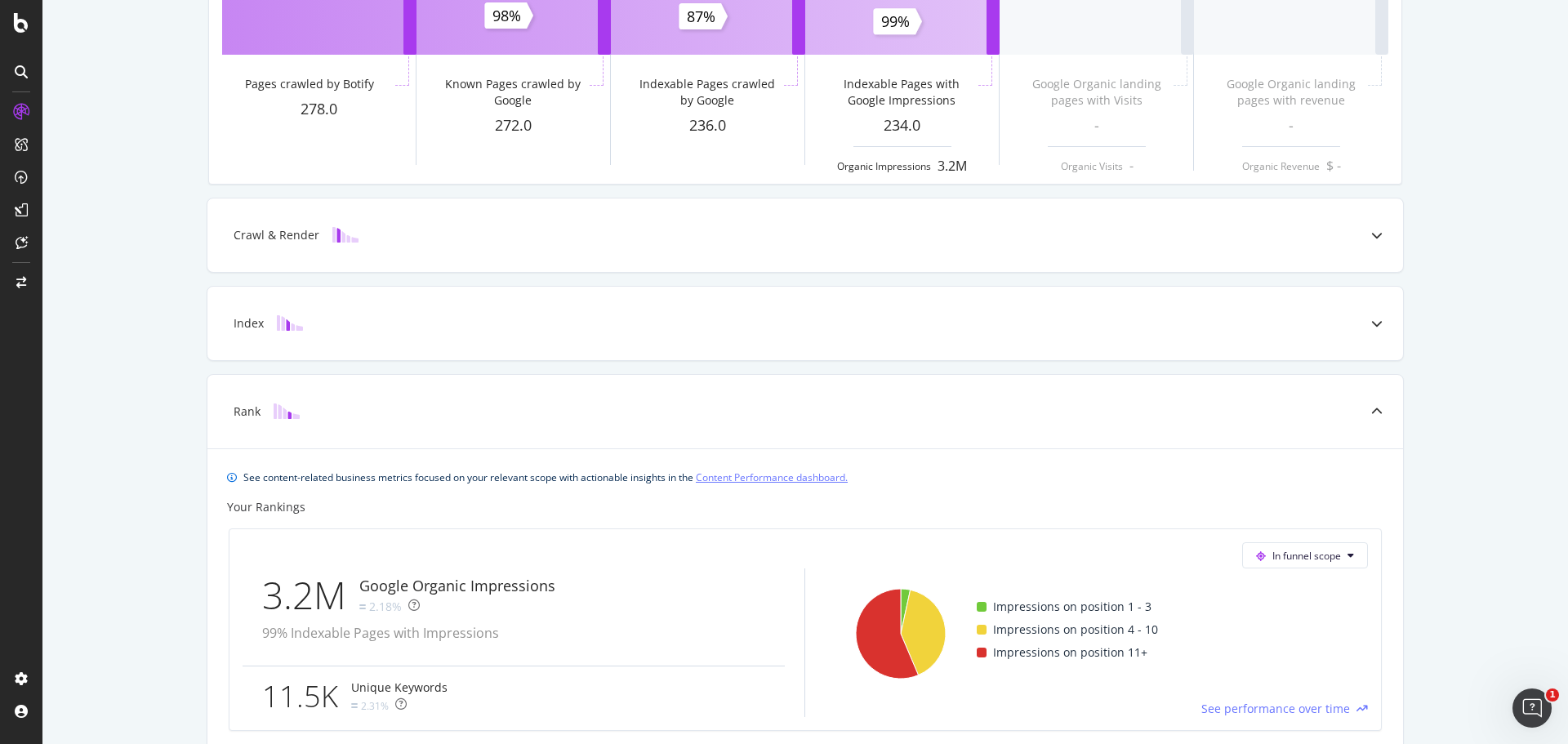
scroll to position [194, 0]
click at [344, 327] on div "Index" at bounding box center [780, 324] width 1131 height 16
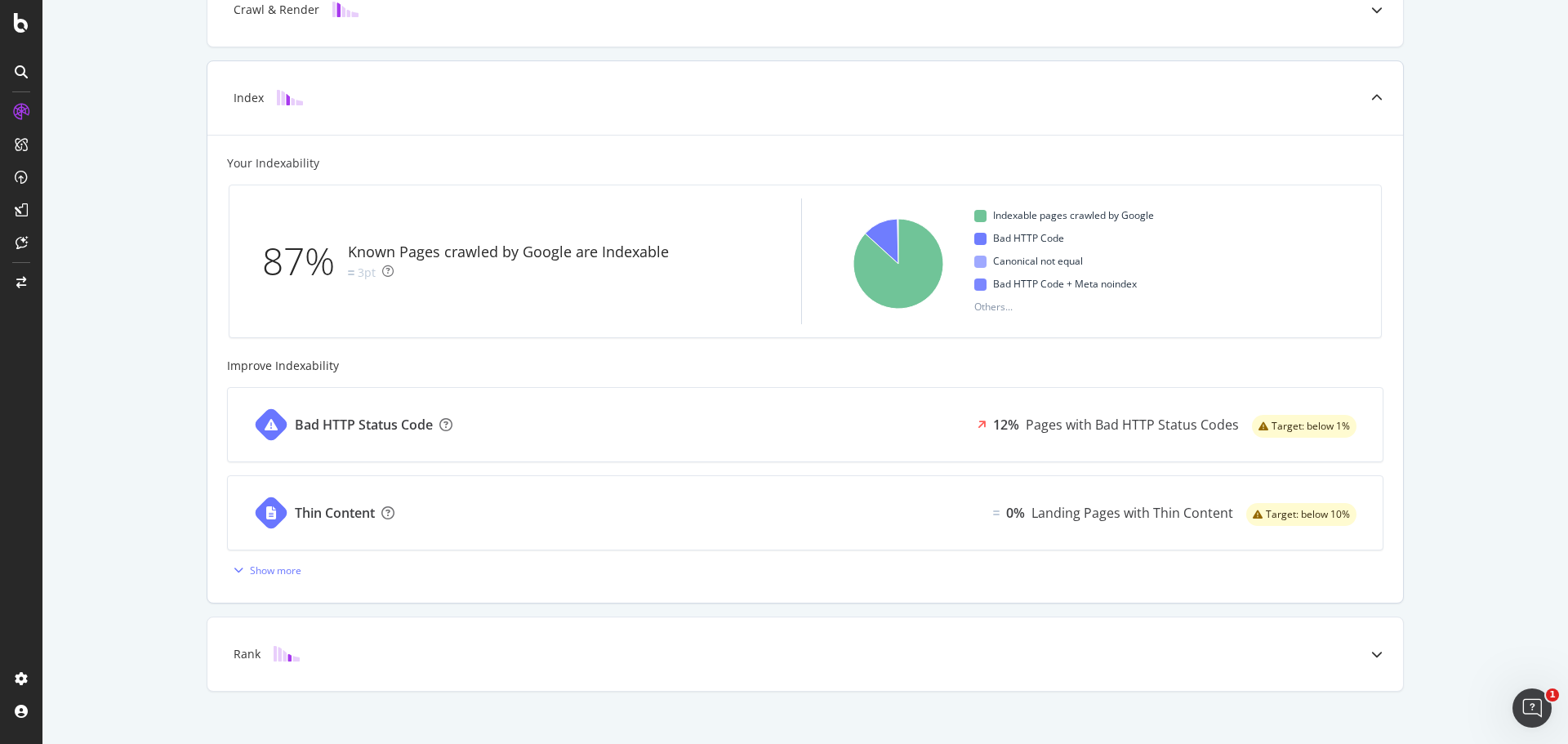
scroll to position [436, 0]
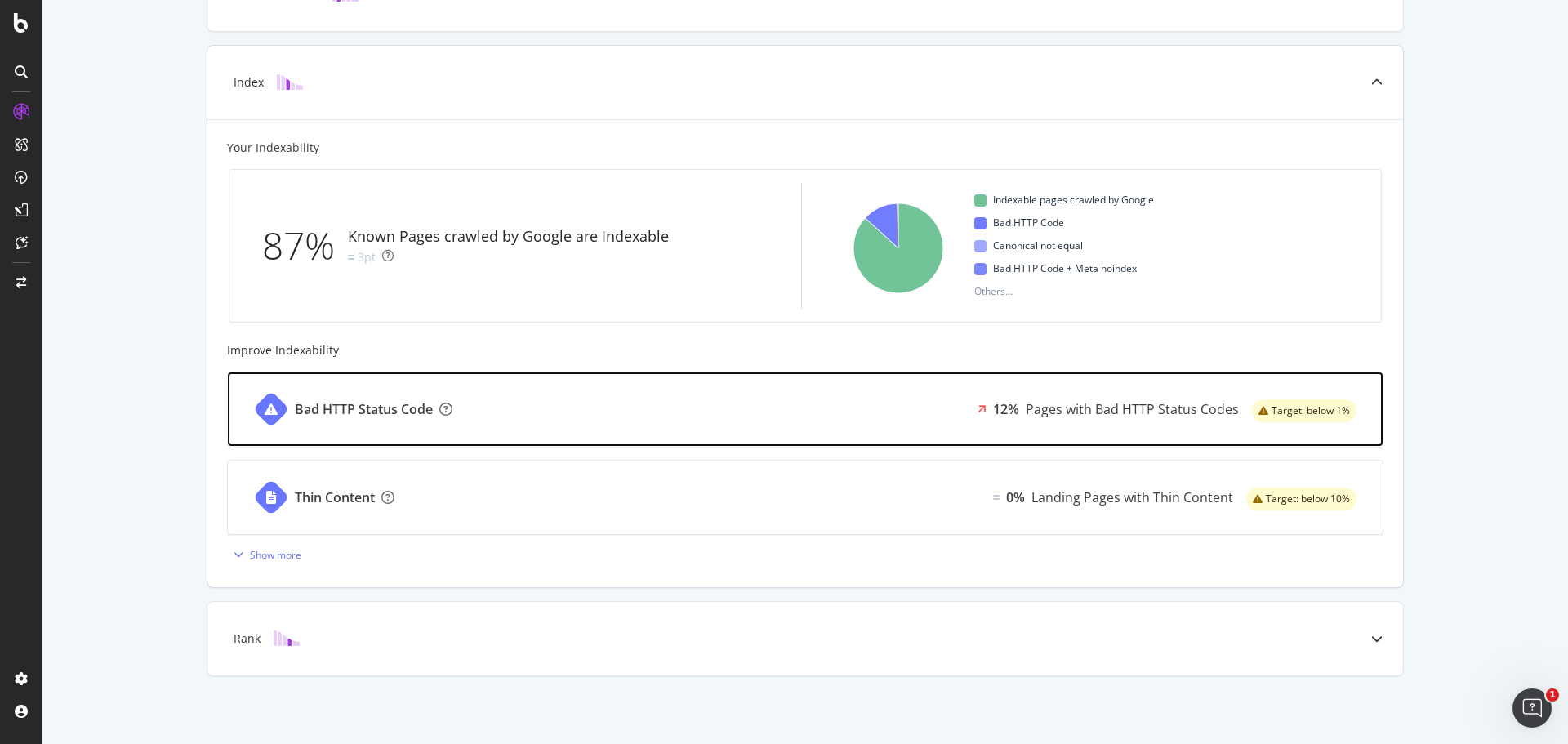
click at [563, 407] on div "Bad HTTP Status Code 12% Pages with Bad HTTP Status Codes Target: below 1%" at bounding box center [805, 409] width 1155 height 74
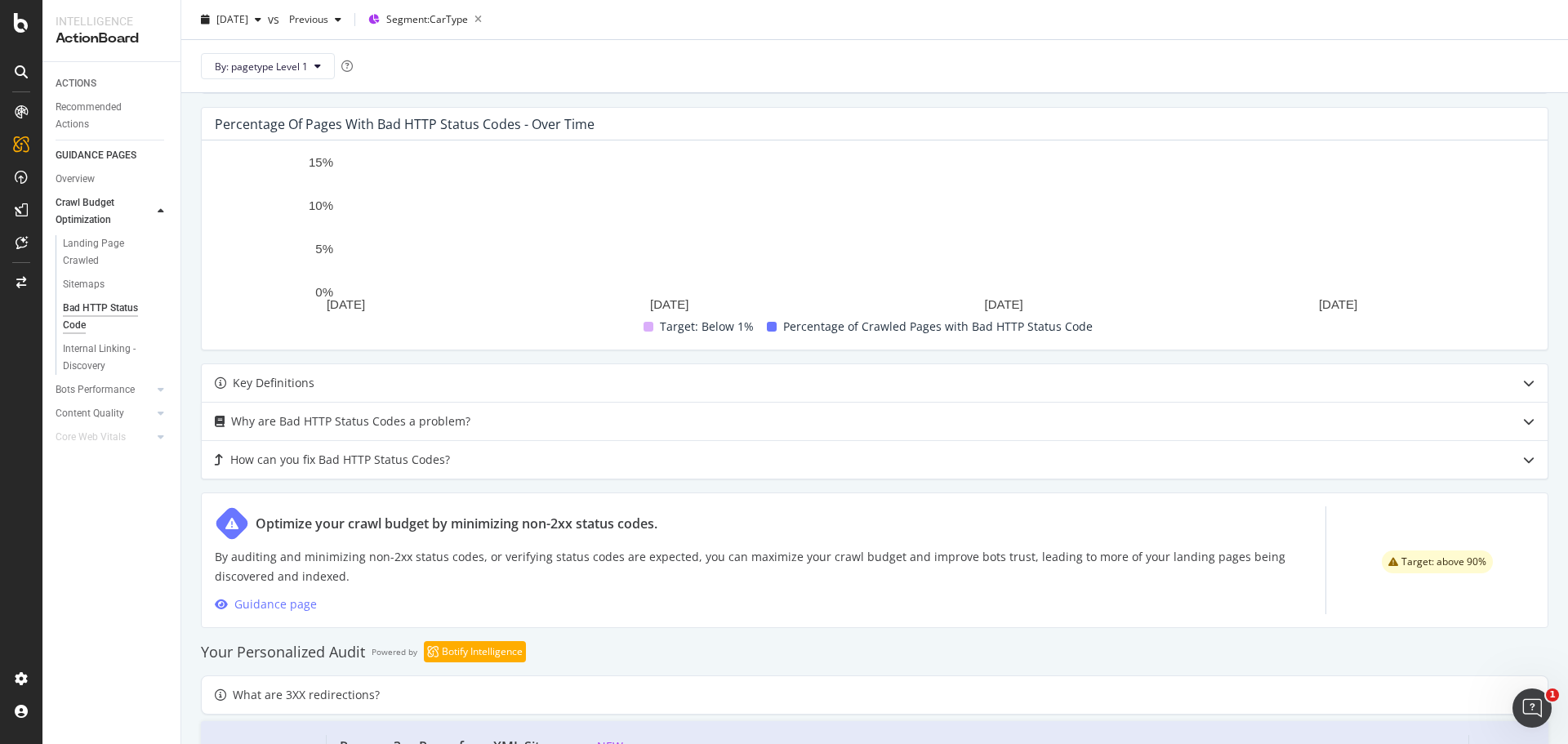
scroll to position [448, 0]
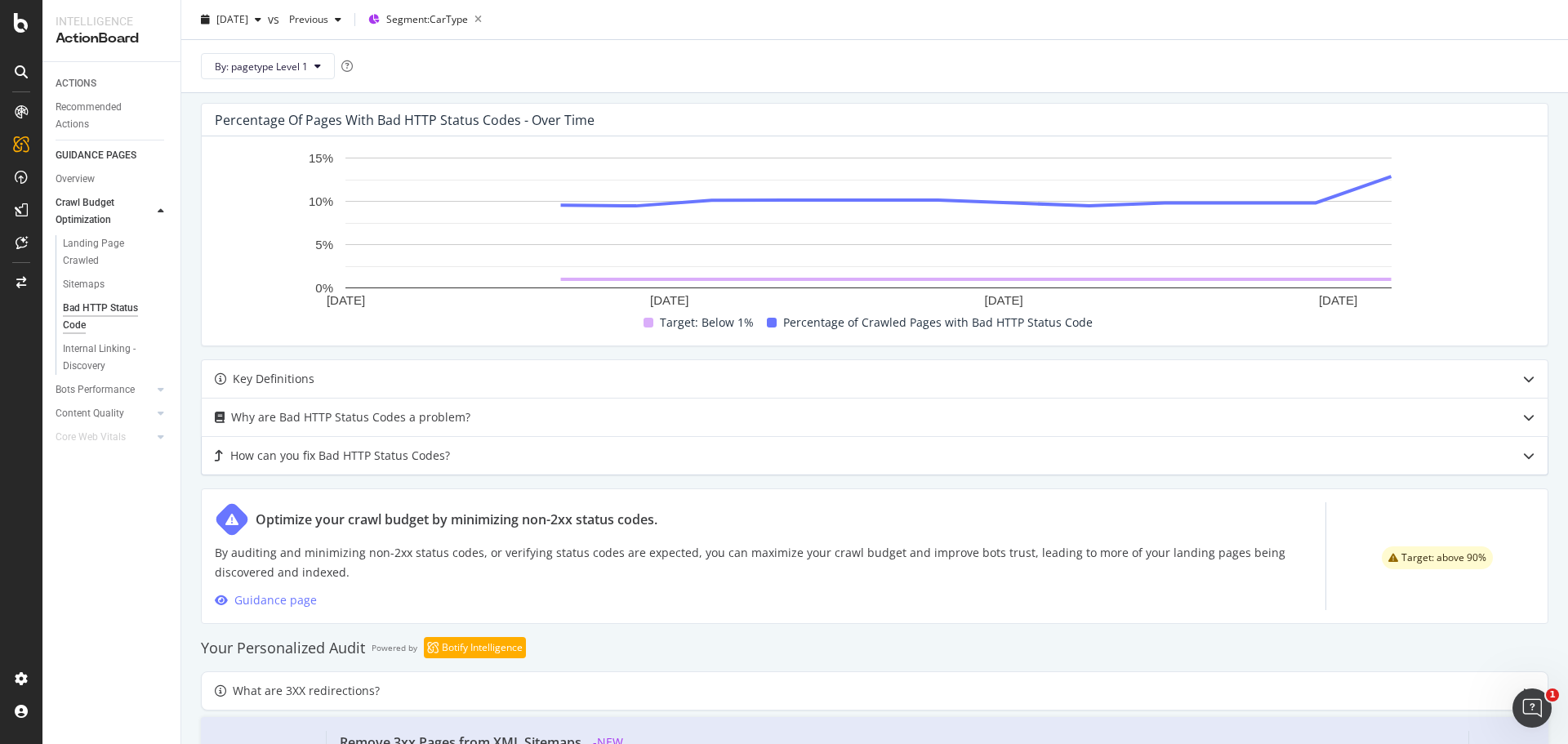
click at [276, 456] on div "How can you fix Bad HTTP Status Codes?" at bounding box center [340, 456] width 220 height 20
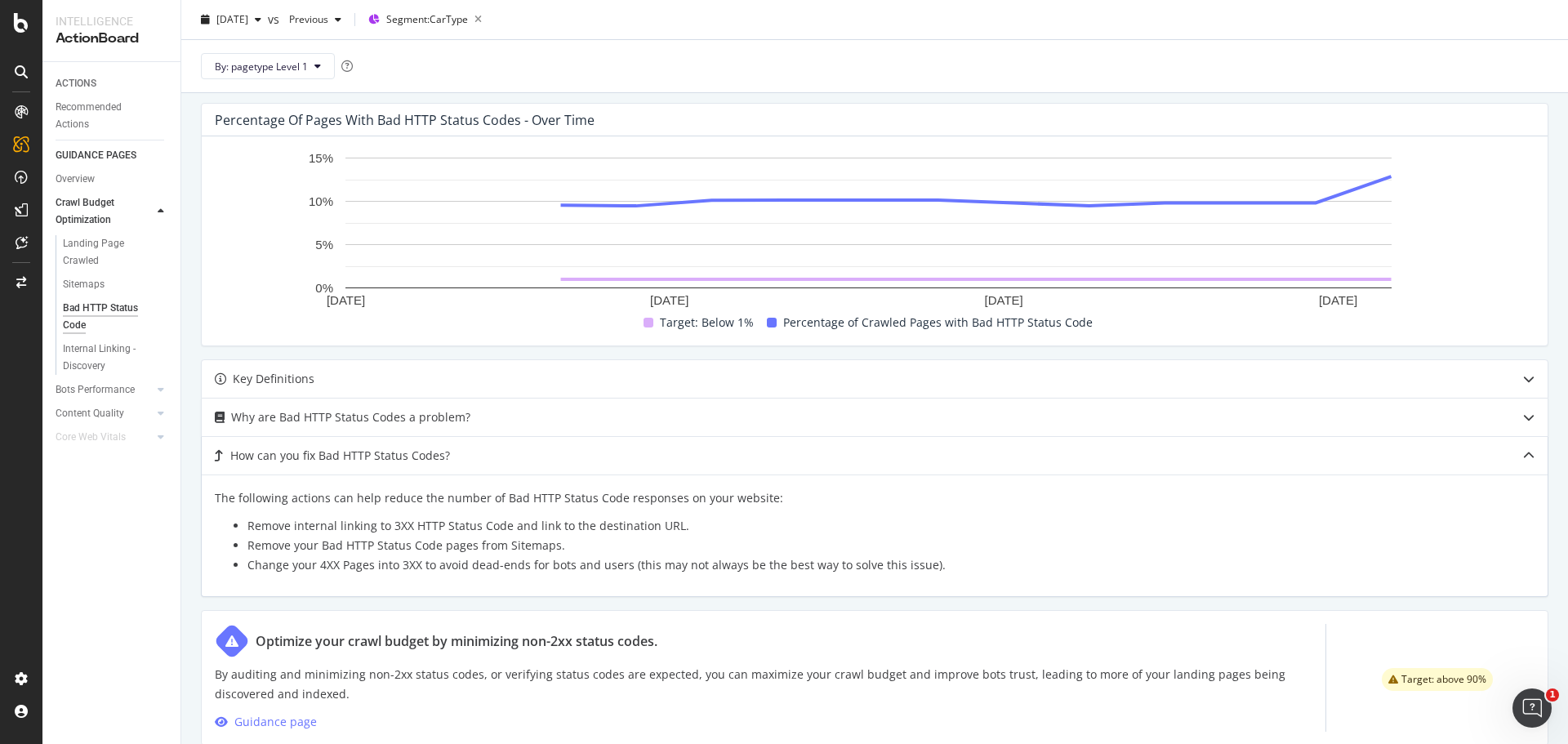
click at [276, 456] on div "How can you fix Bad HTTP Status Codes?" at bounding box center [340, 456] width 220 height 20
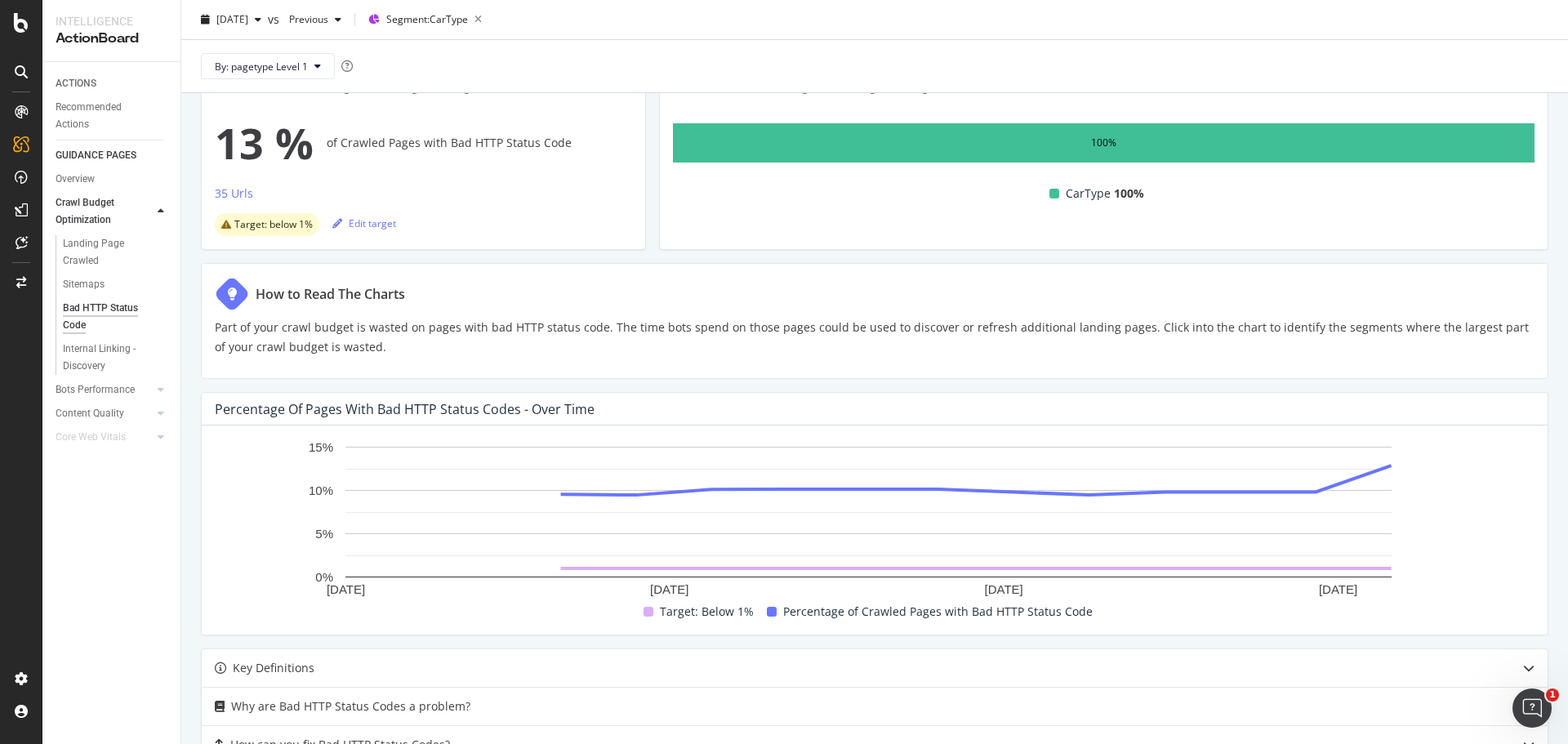
scroll to position [158, 0]
click at [239, 186] on div "35 Urls" at bounding box center [234, 194] width 38 height 16
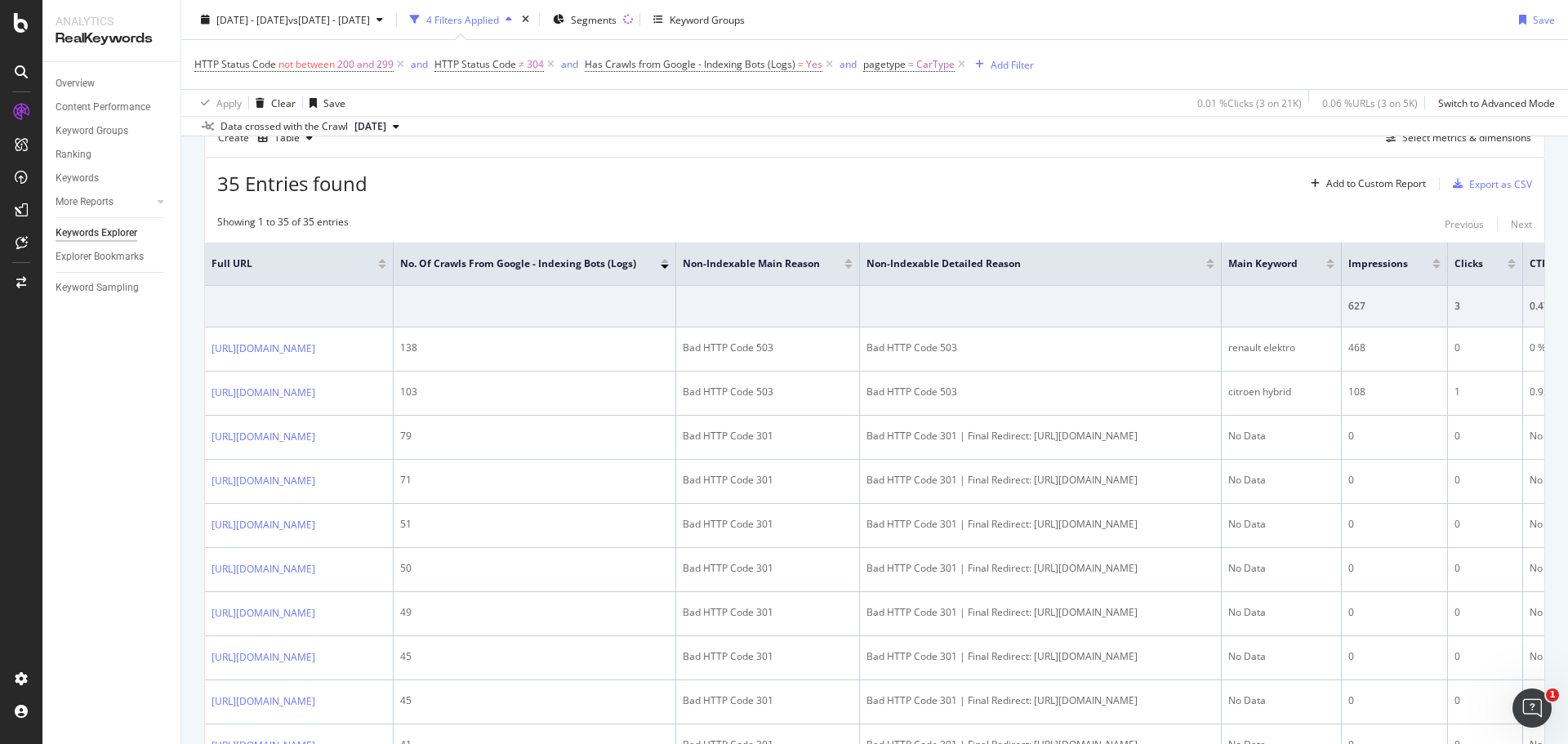
scroll to position [167, 0]
